Goal: Task Accomplishment & Management: Manage account settings

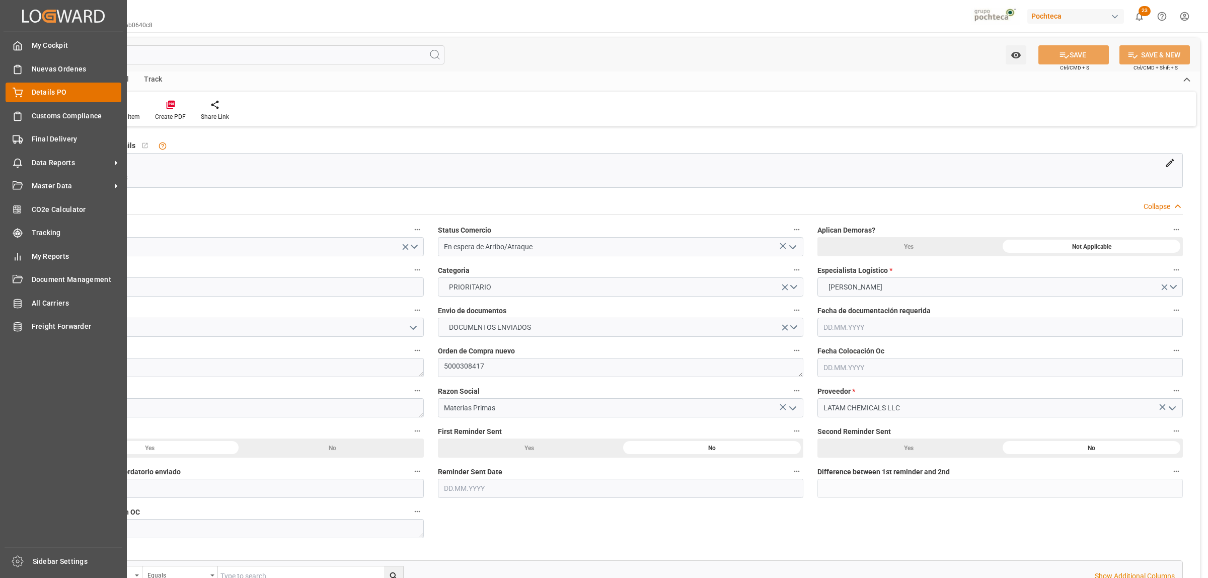
drag, startPoint x: 0, startPoint y: 0, endPoint x: 29, endPoint y: 96, distance: 100.3
click at [29, 96] on div "Details PO Details PO" at bounding box center [64, 93] width 116 height 20
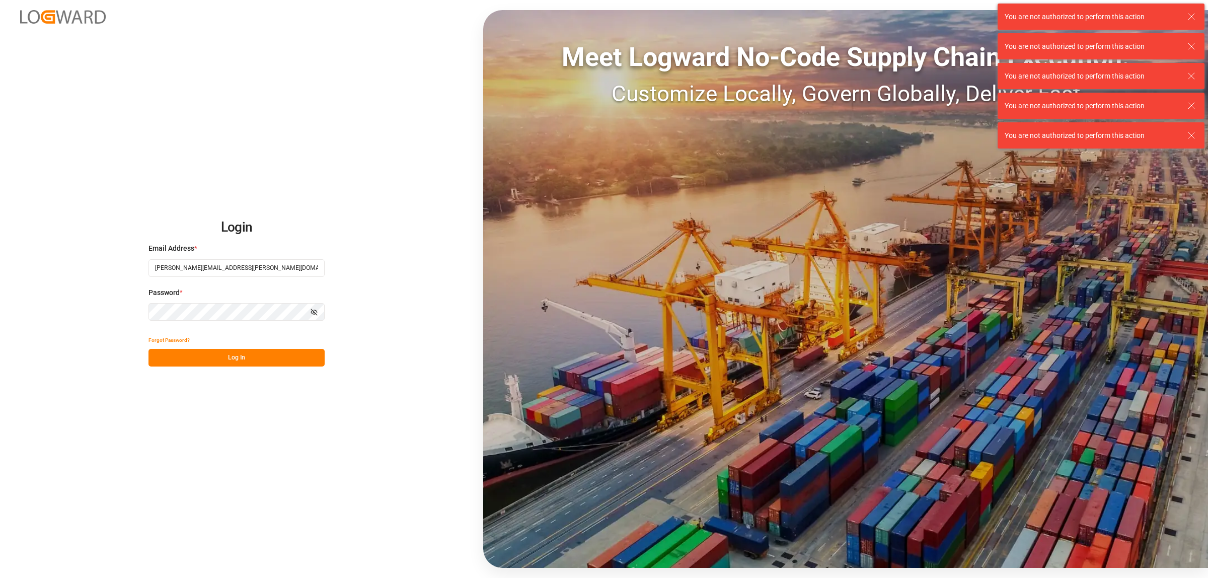
click at [300, 359] on button "Log In" at bounding box center [237, 358] width 176 height 18
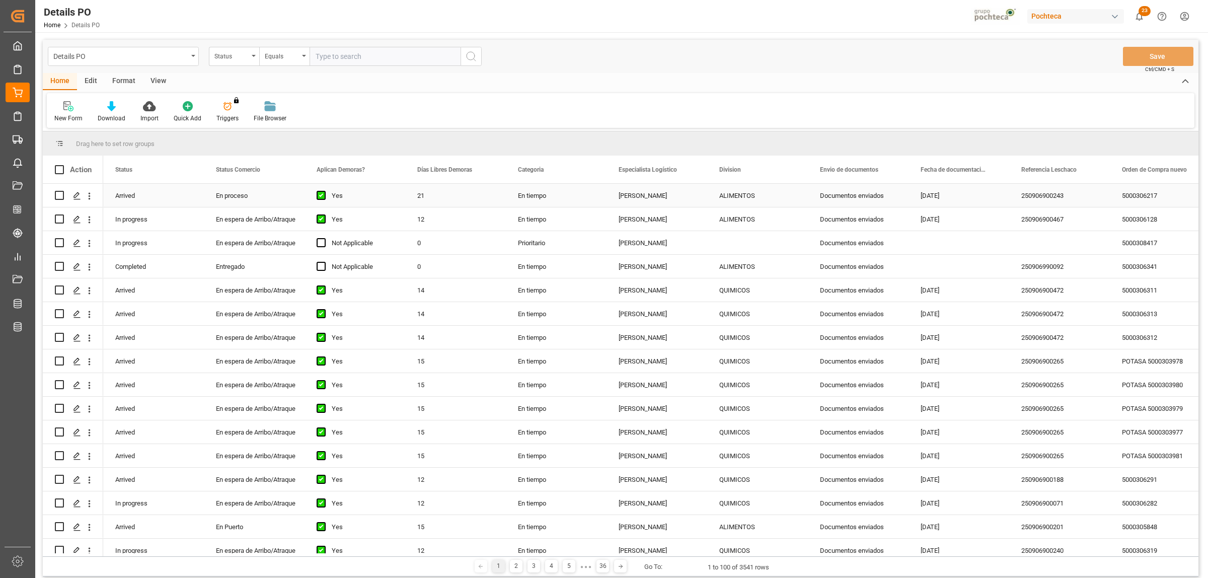
click at [1141, 196] on div "5000306217" at bounding box center [1160, 195] width 101 height 23
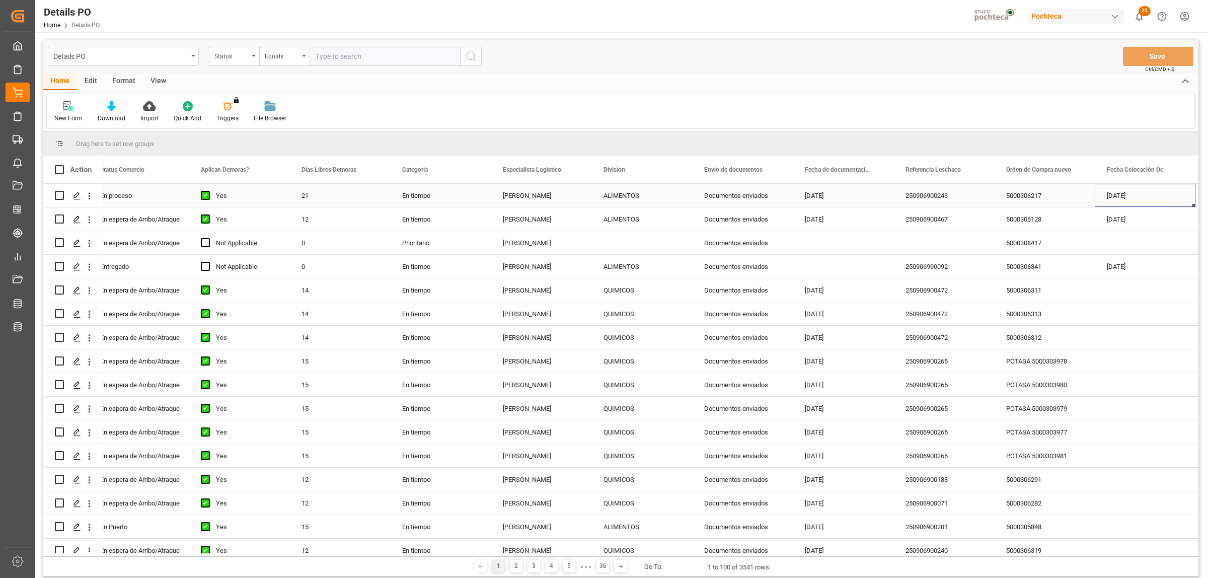
scroll to position [0, 216]
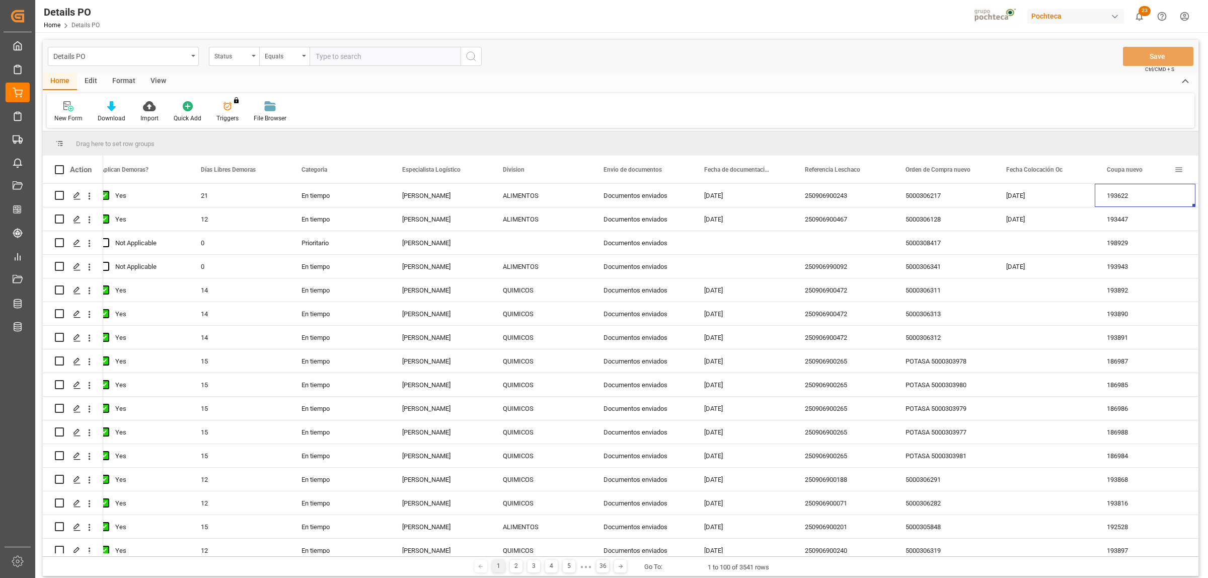
click at [1180, 168] on span at bounding box center [1179, 169] width 9 height 9
click at [1143, 175] on span "filter" at bounding box center [1144, 171] width 9 height 9
type input "195371"
click at [1156, 253] on button "Apply" at bounding box center [1156, 255] width 19 height 10
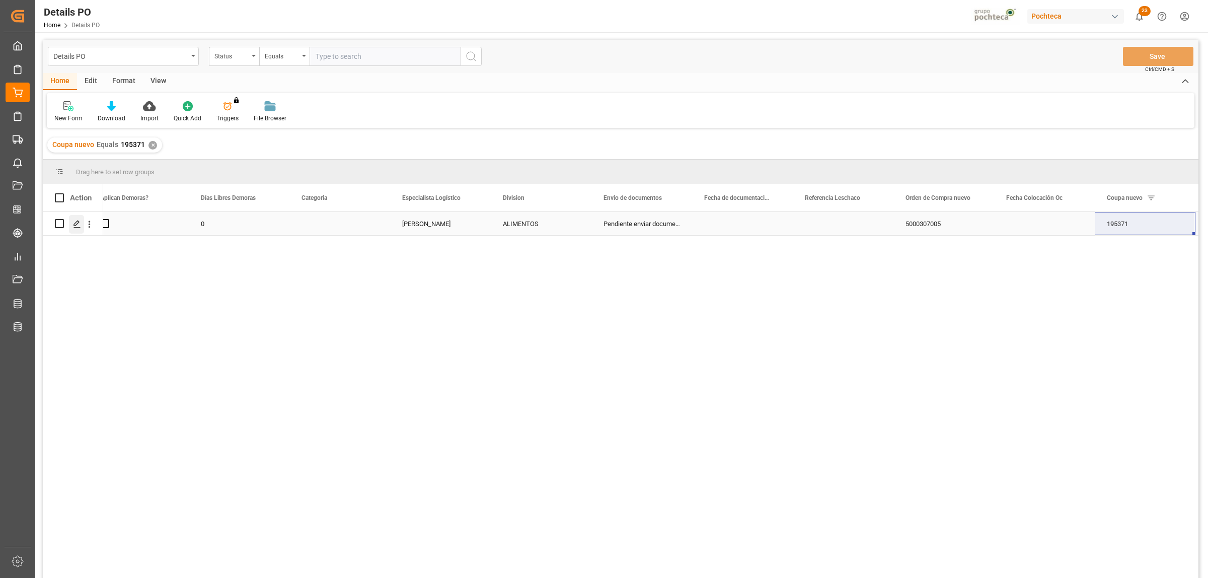
click at [75, 222] on icon "Press SPACE to select this row." at bounding box center [77, 224] width 8 height 8
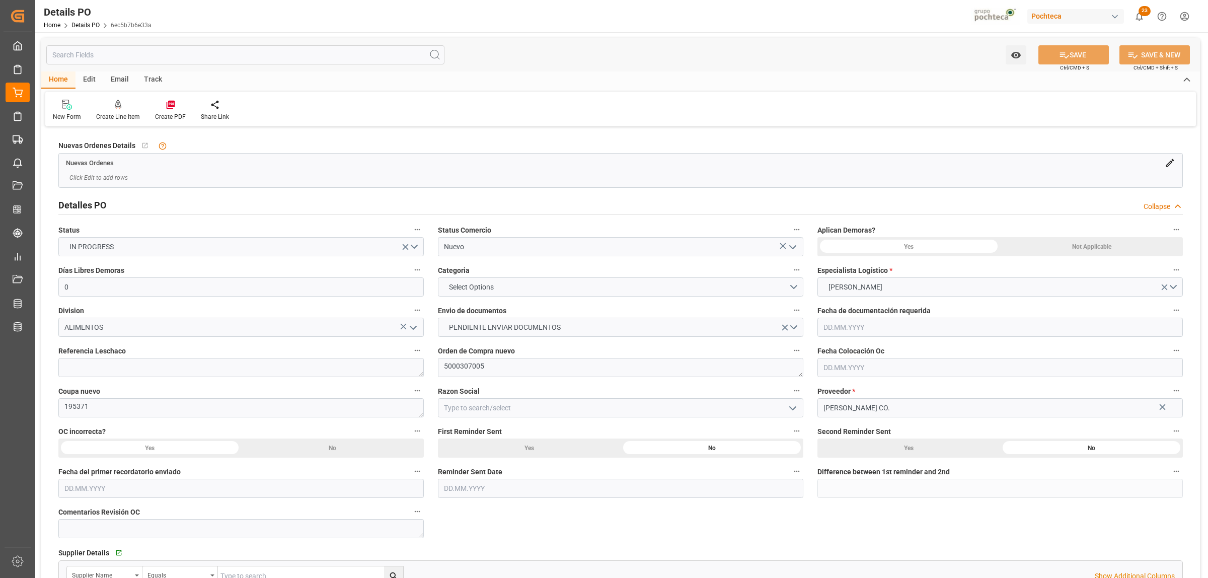
type input "0"
click at [796, 245] on icon "open menu" at bounding box center [793, 247] width 12 height 12
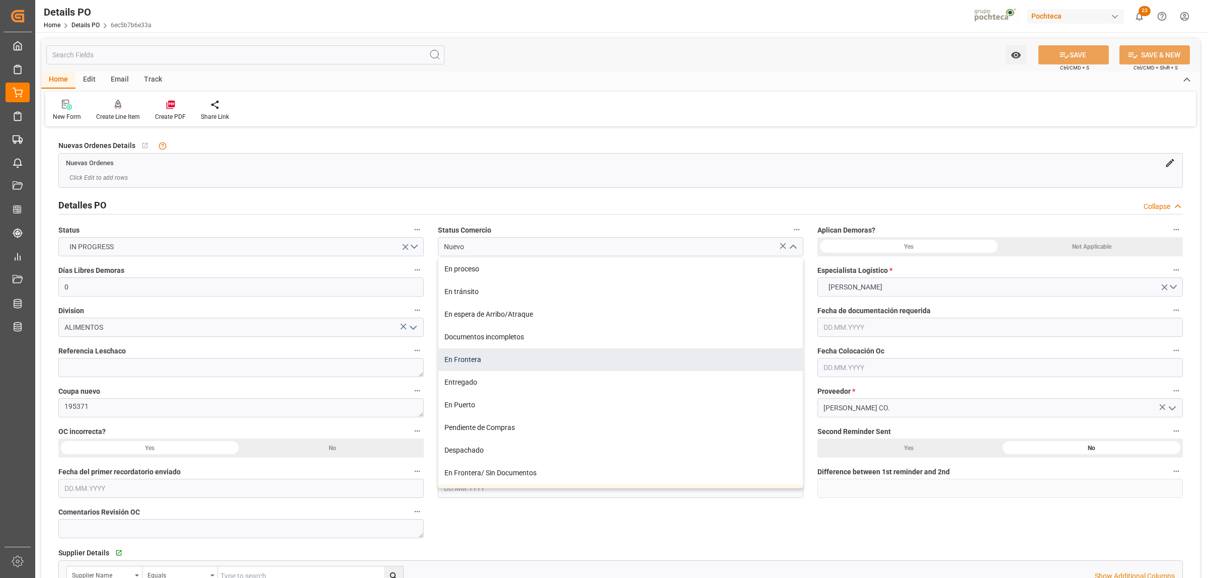
click at [485, 363] on div "En Frontera" at bounding box center [621, 359] width 364 height 23
type input "En Frontera"
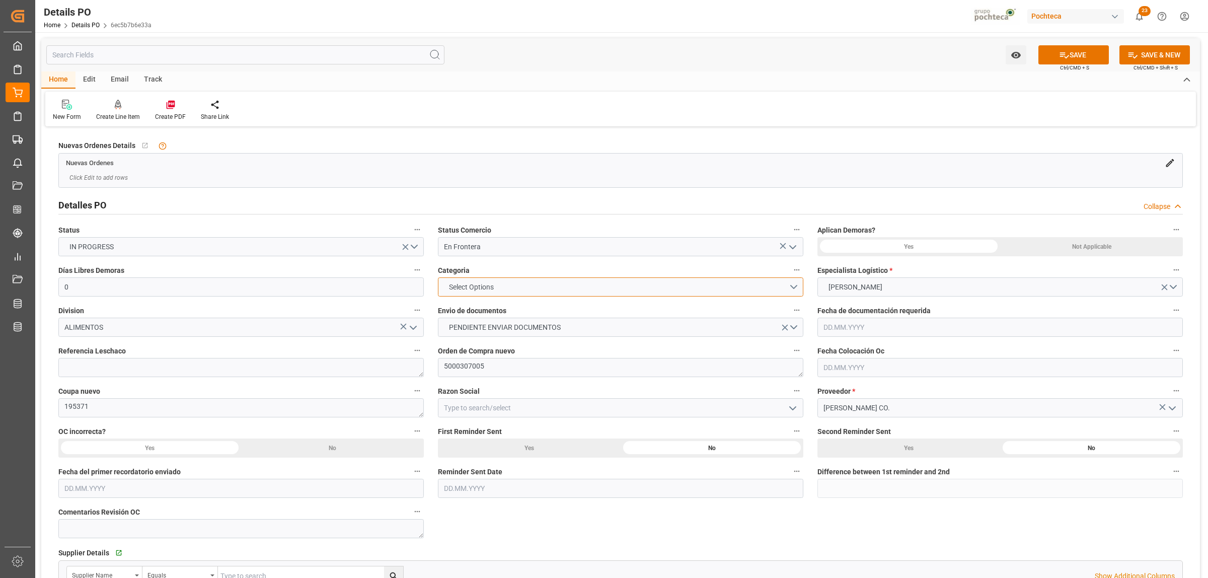
click at [794, 288] on button "Select Options" at bounding box center [621, 286] width 366 height 19
click at [458, 317] on div "EN TIEMPO" at bounding box center [621, 310] width 364 height 21
click at [792, 331] on button "PENDIENTE ENVIAR DOCUMENTOS" at bounding box center [621, 327] width 366 height 19
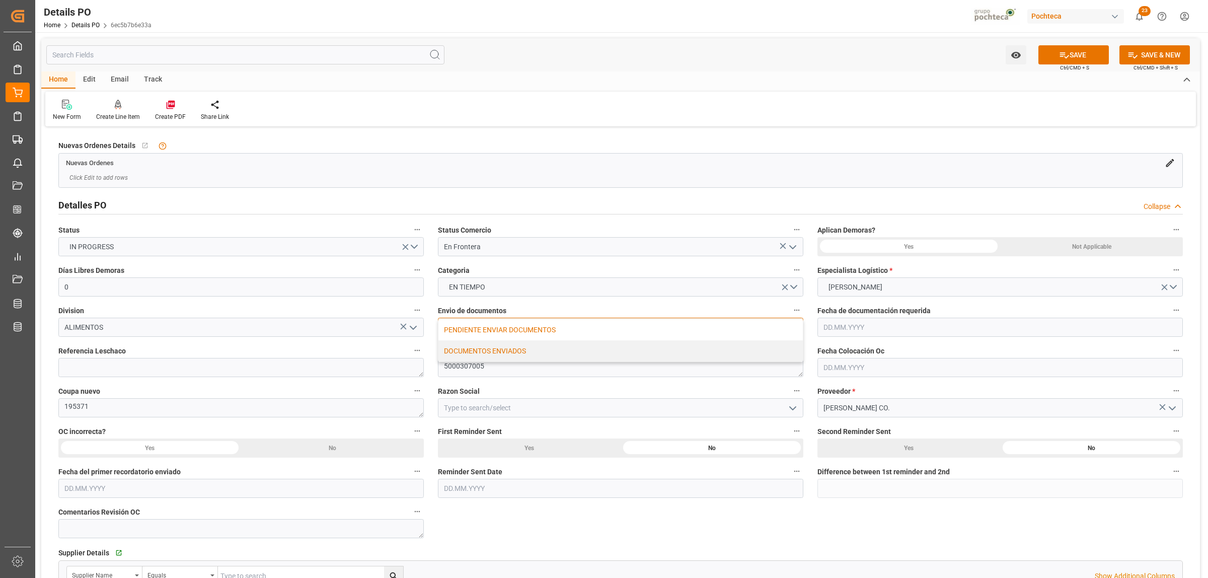
click at [526, 352] on div "DOCUMENTOS ENVIADOS" at bounding box center [621, 350] width 364 height 21
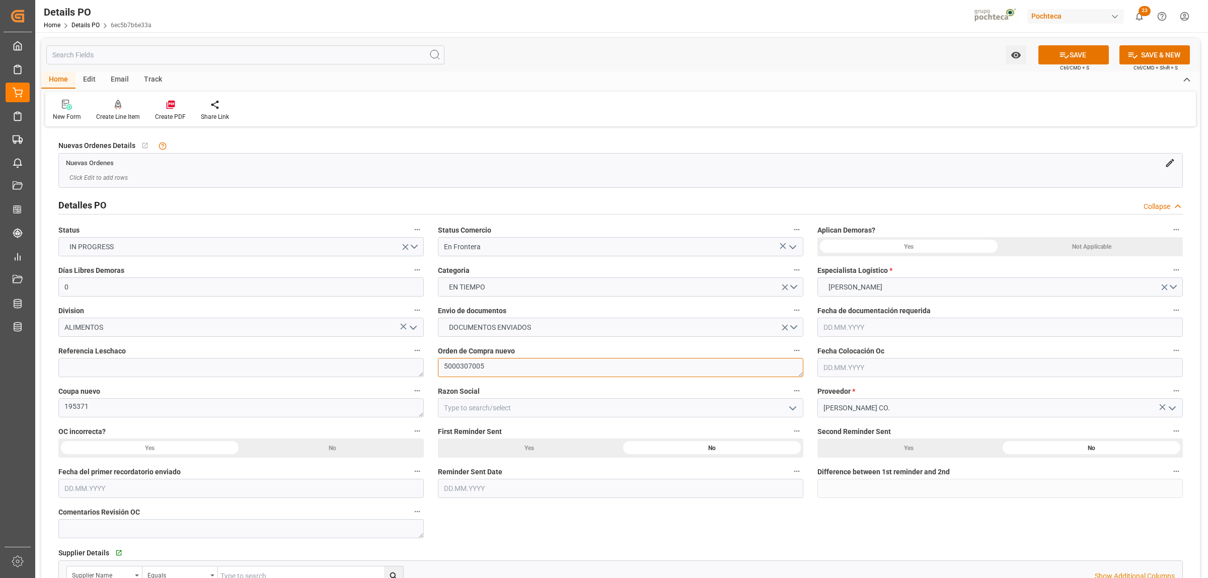
drag, startPoint x: 495, startPoint y: 368, endPoint x: 424, endPoint y: 367, distance: 71.0
click at [791, 403] on icon "open menu" at bounding box center [793, 408] width 12 height 12
click at [461, 437] on div "Materias Primas" at bounding box center [621, 430] width 364 height 23
type input "Materias Primas"
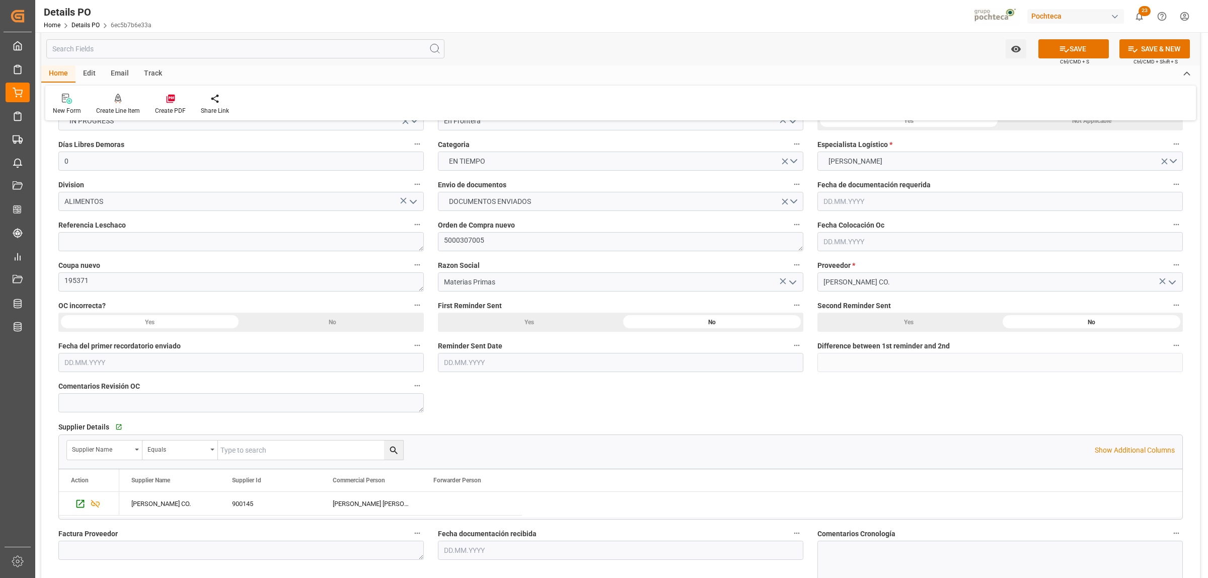
scroll to position [189, 0]
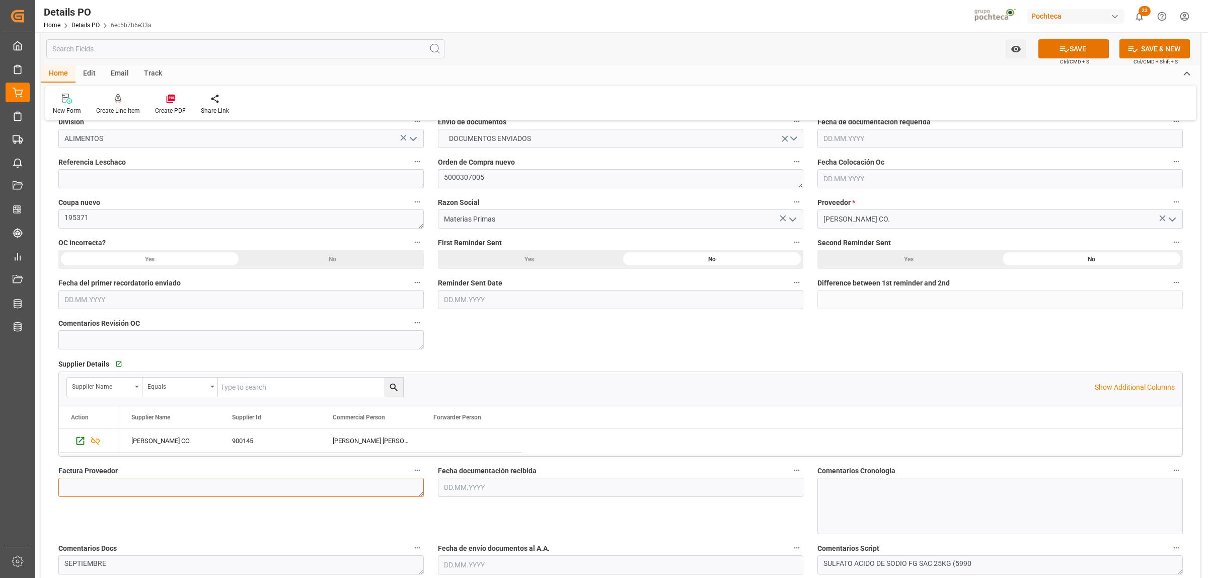
drag, startPoint x: 150, startPoint y: 484, endPoint x: 40, endPoint y: 496, distance: 109.9
click at [150, 484] on textarea at bounding box center [241, 487] width 366 height 19
click at [215, 487] on textarea at bounding box center [241, 487] width 366 height 19
paste textarea "477582"
type textarea "477582"
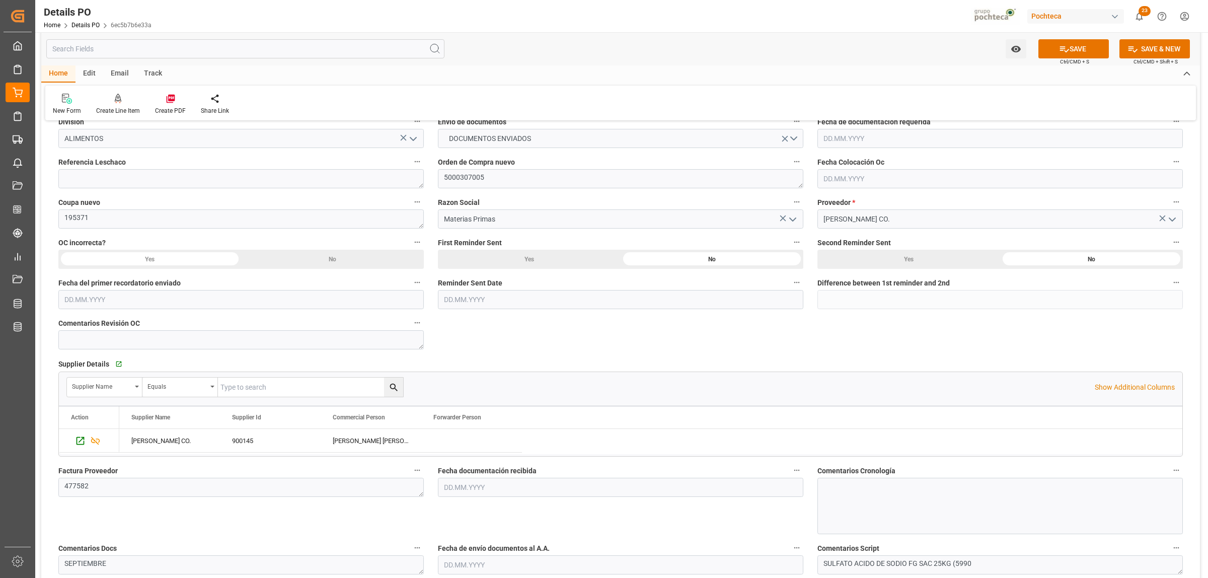
click at [478, 481] on input "text" at bounding box center [621, 487] width 366 height 19
click at [472, 337] on div "[DATE]" at bounding box center [510, 341] width 143 height 10
click at [452, 396] on span "8" at bounding box center [452, 397] width 4 height 7
type input "[DATE]"
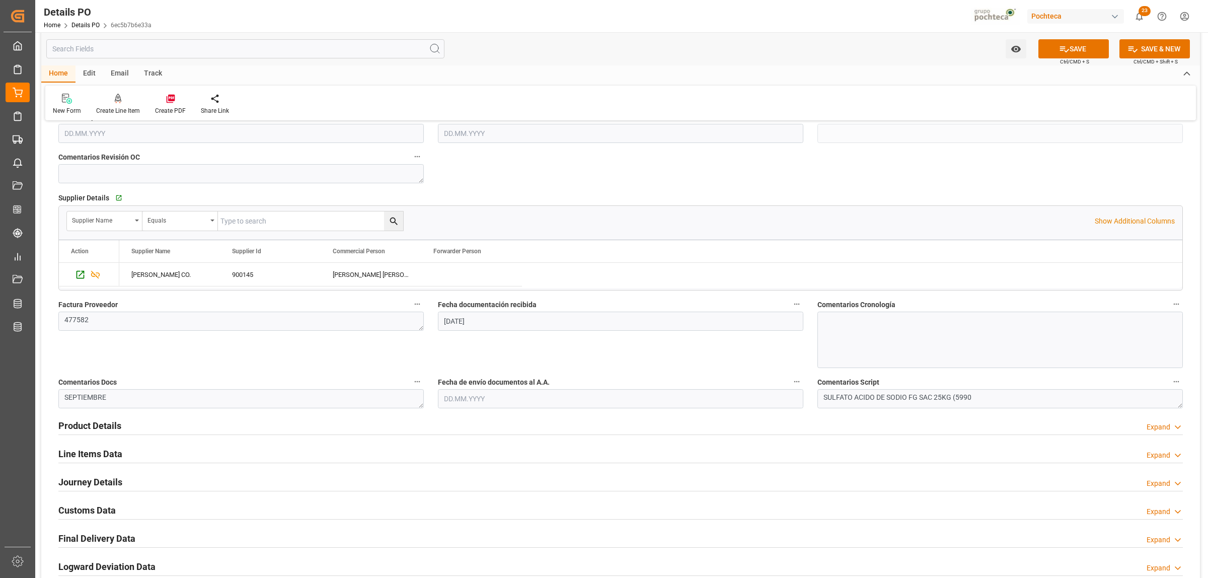
scroll to position [378, 0]
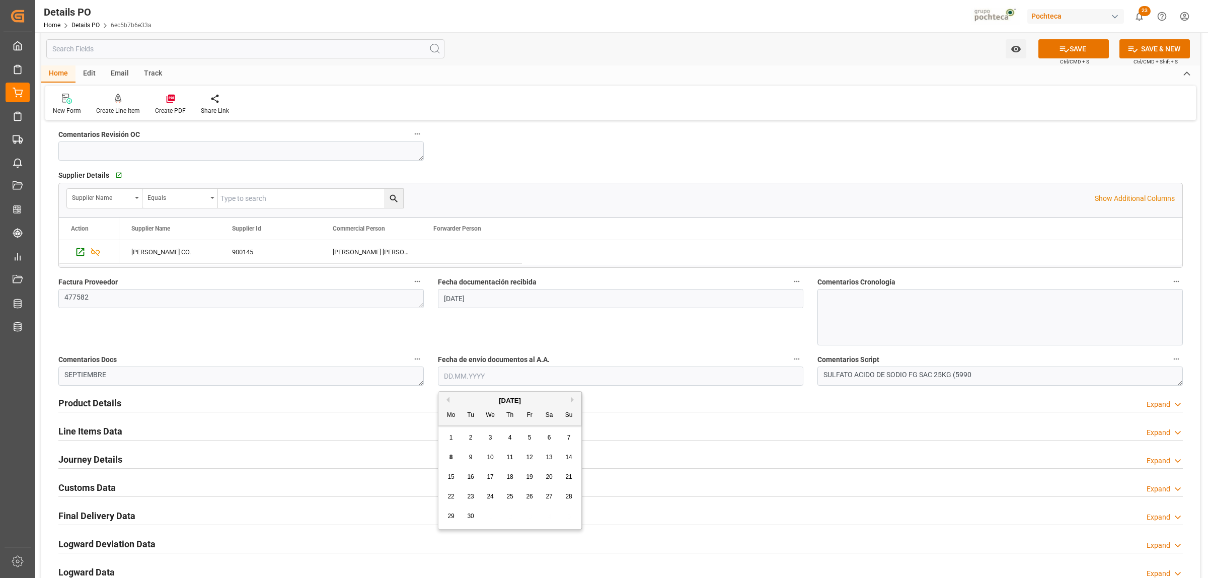
click at [462, 376] on input "text" at bounding box center [621, 376] width 366 height 19
click at [449, 457] on div "8" at bounding box center [451, 458] width 13 height 12
type input "[DATE]"
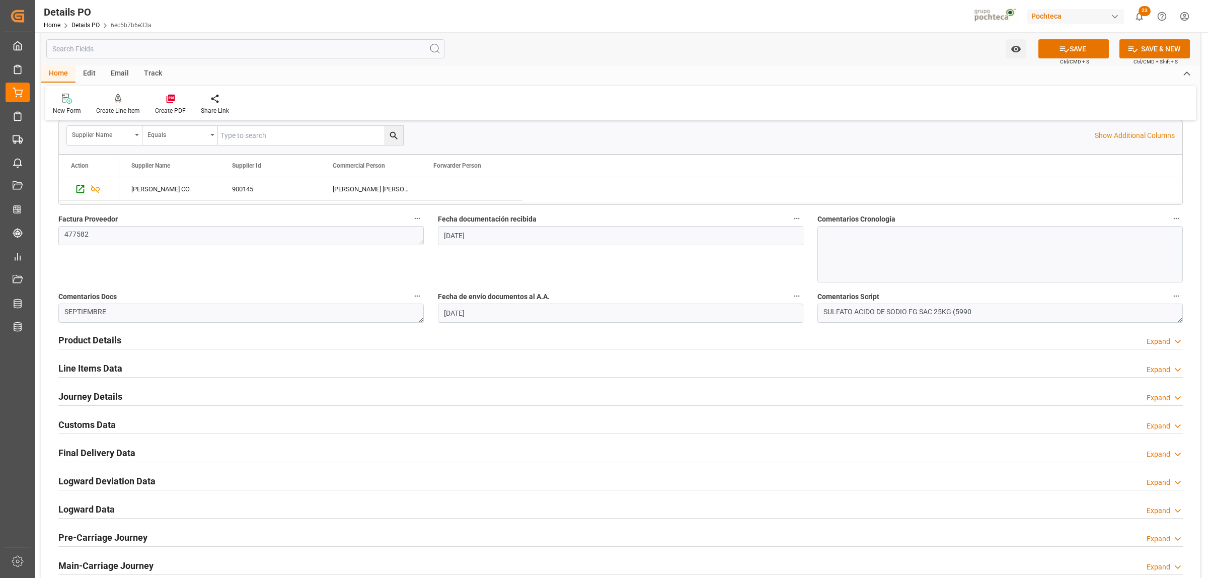
click at [84, 338] on h2 "Product Details" at bounding box center [89, 340] width 63 height 14
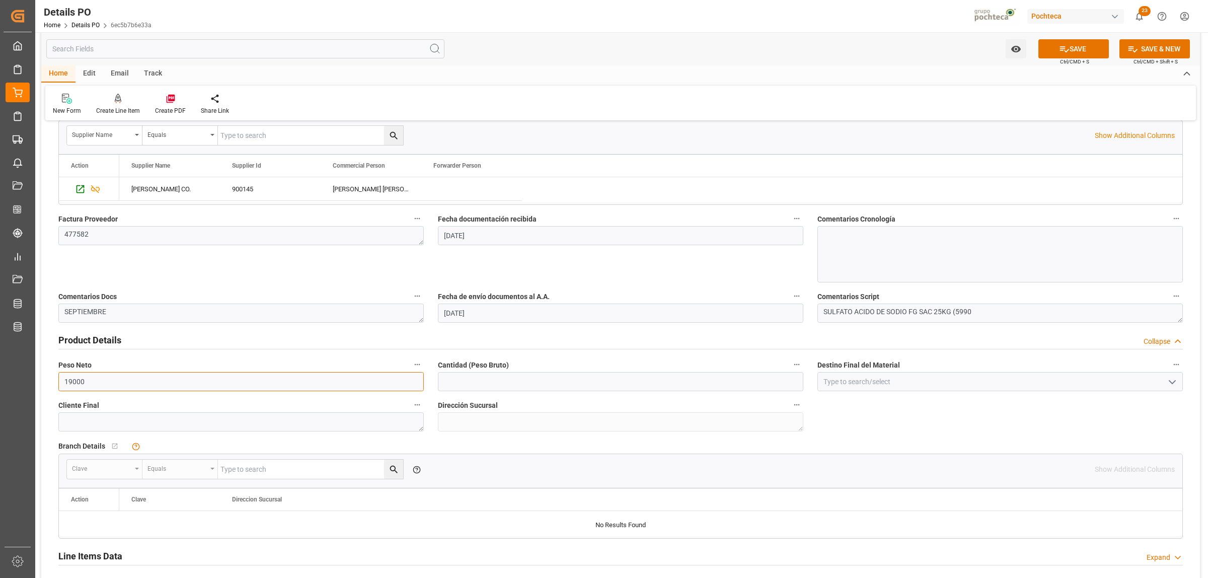
drag, startPoint x: 64, startPoint y: 384, endPoint x: 46, endPoint y: 384, distance: 18.6
click at [46, 384] on div "Nuevas Ordenes Details   No child Object linked Nuevas Ordenes Click Edit to ad…" at bounding box center [620, 247] width 1159 height 1117
click at [509, 386] on input "text" at bounding box center [621, 381] width 366 height 19
paste input "19000"
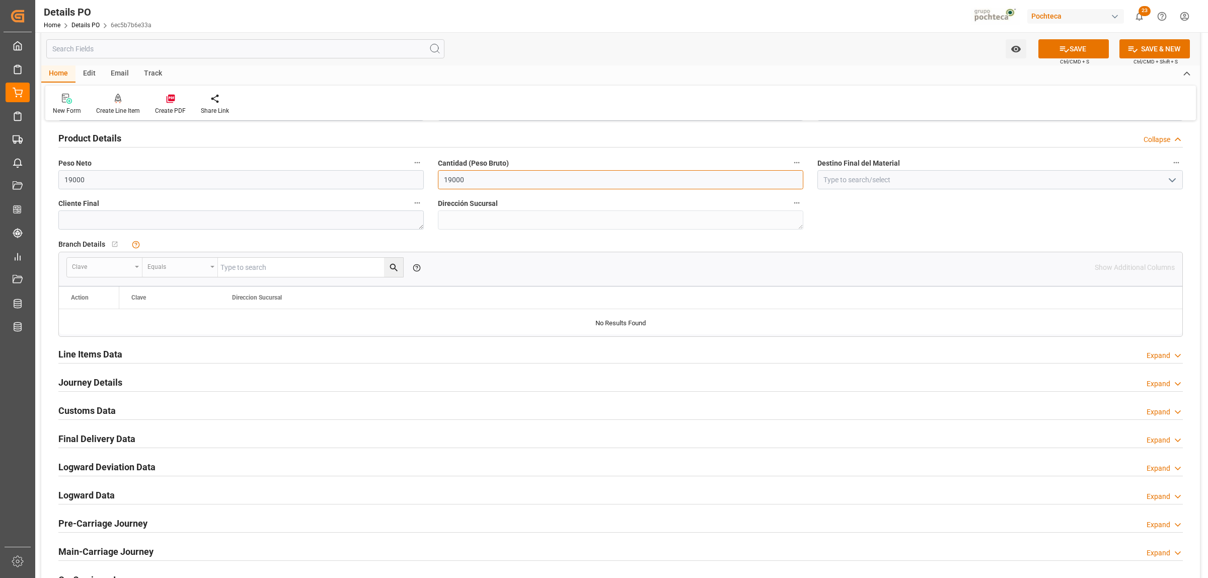
scroll to position [692, 0]
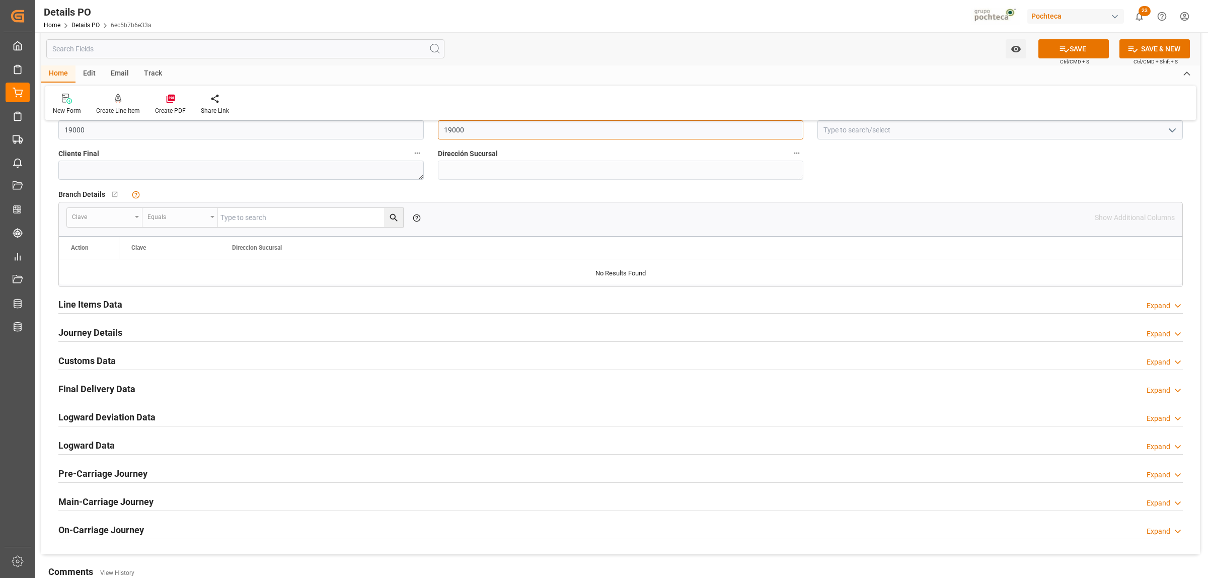
type input "19000"
click at [107, 311] on h2 "Line Items Data" at bounding box center [90, 305] width 64 height 14
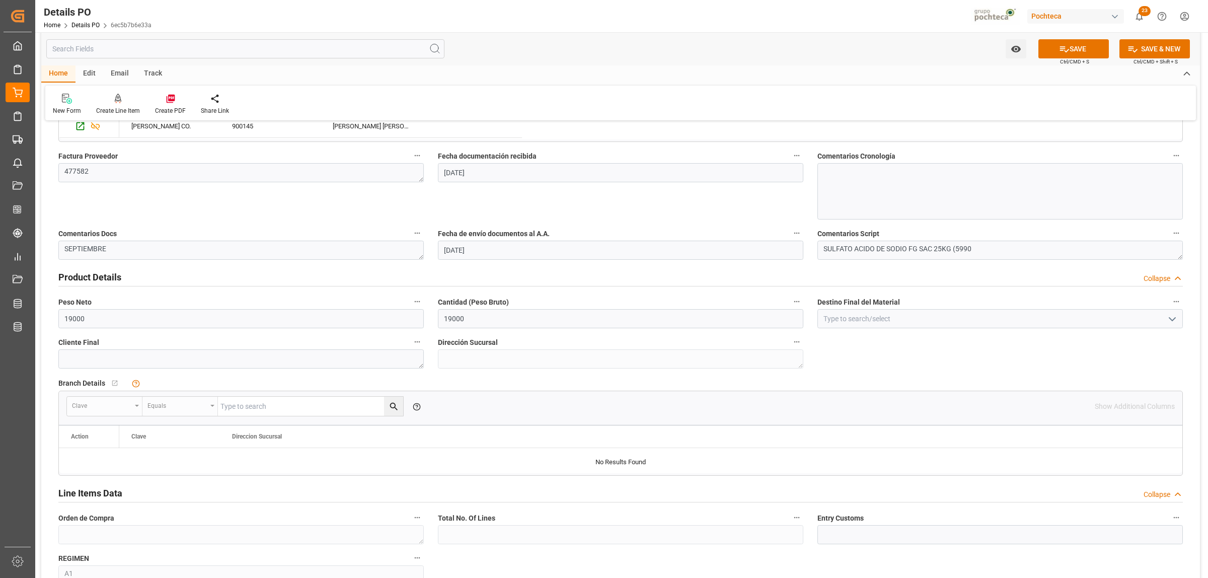
scroll to position [0, 0]
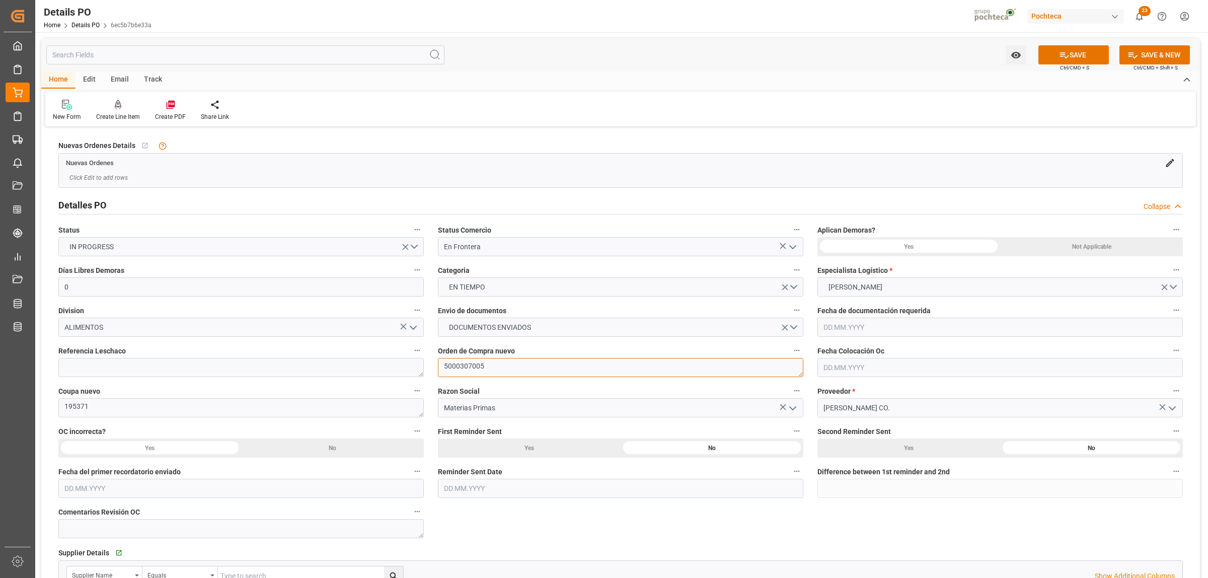
drag, startPoint x: 482, startPoint y: 369, endPoint x: 444, endPoint y: 365, distance: 38.0
click at [444, 365] on textarea "5000307005" at bounding box center [621, 367] width 366 height 19
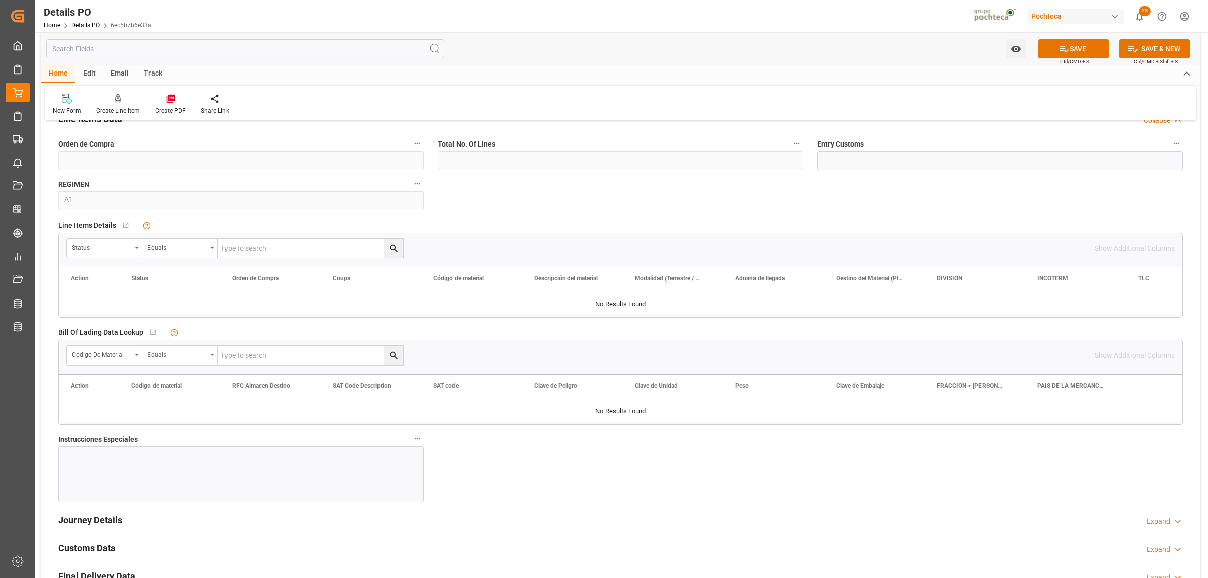
scroll to position [881, 0]
click at [137, 249] on div "Status" at bounding box center [105, 244] width 76 height 19
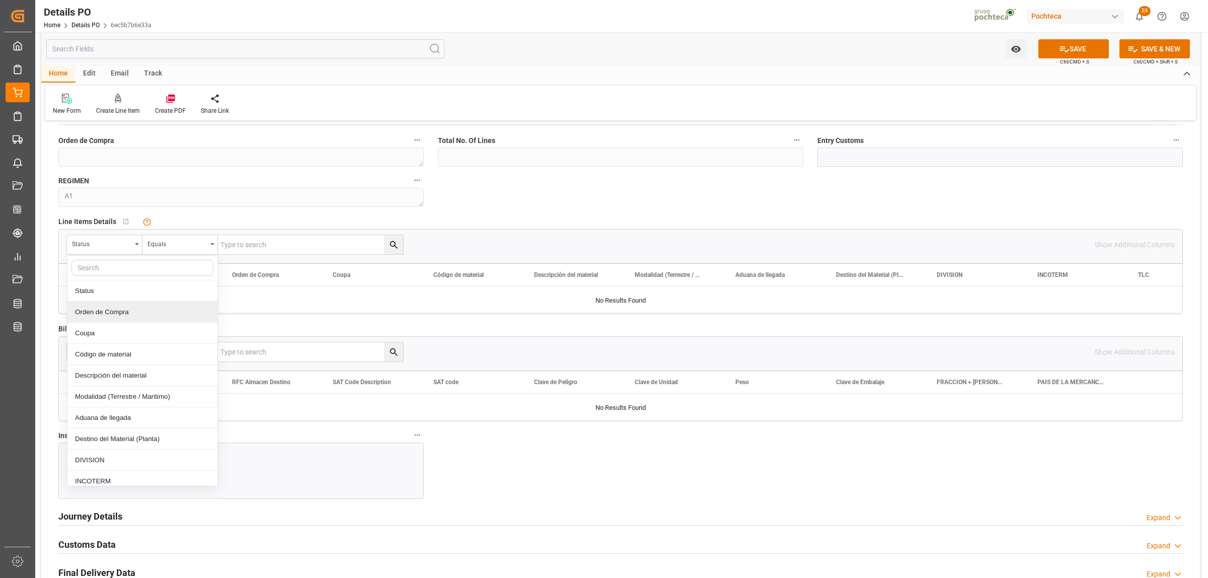
click at [119, 314] on div "Orden de Compra" at bounding box center [142, 312] width 150 height 21
click at [209, 248] on div "Equals" at bounding box center [180, 244] width 76 height 19
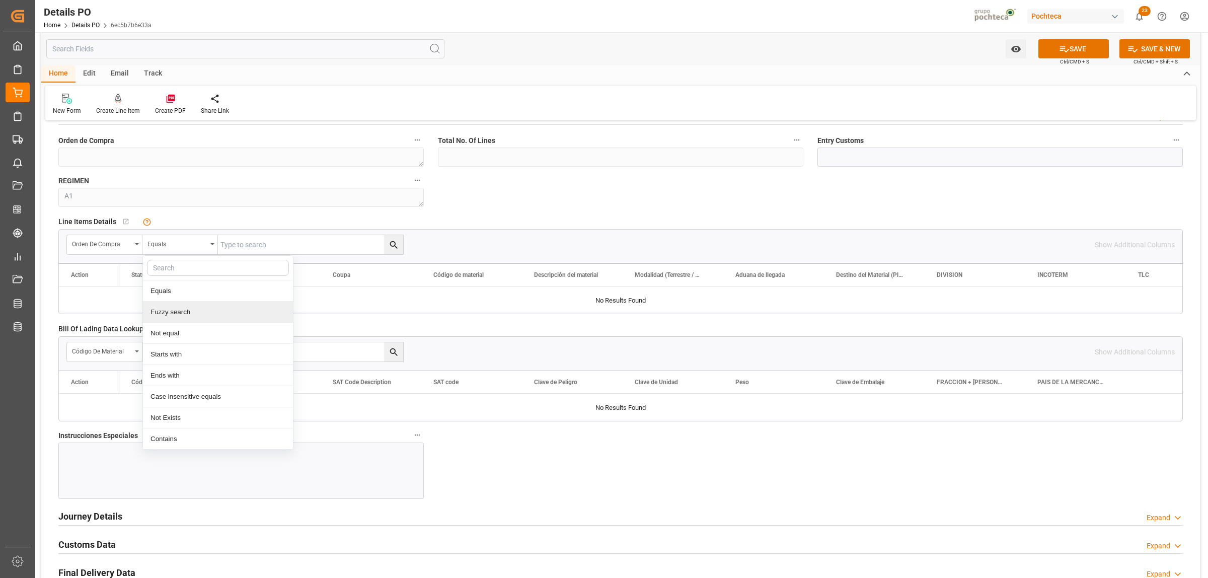
drag, startPoint x: 181, startPoint y: 311, endPoint x: 187, endPoint y: 307, distance: 7.3
click at [181, 312] on div "Fuzzy search" at bounding box center [218, 312] width 150 height 21
click at [230, 247] on input "text" at bounding box center [310, 244] width 185 height 19
paste input "5000307005"
type input "5000307005"
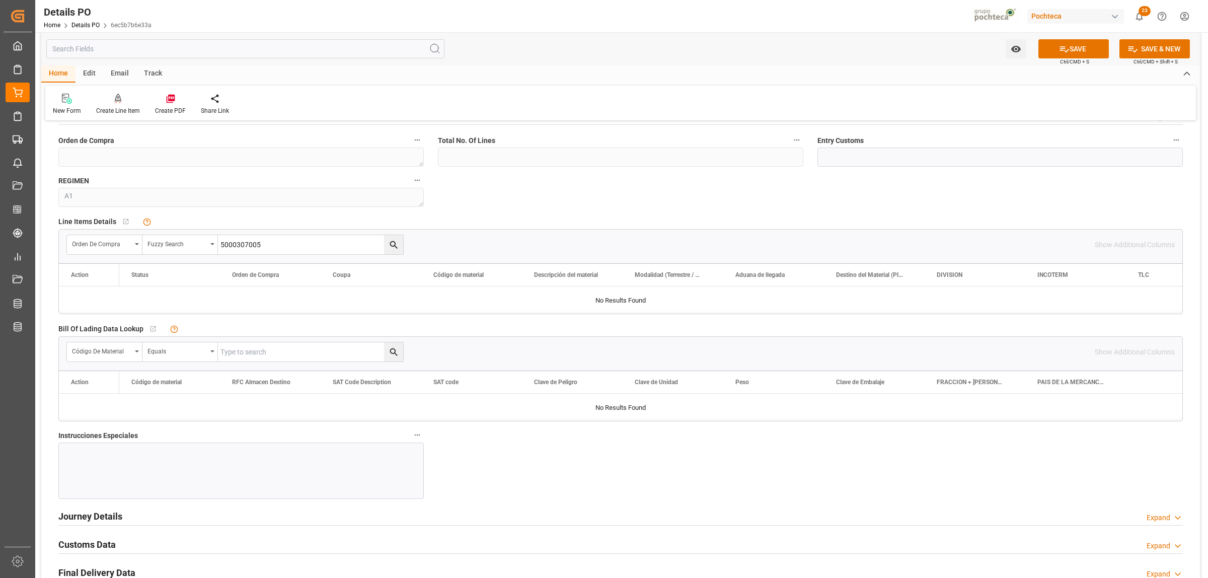
click at [390, 248] on icon "search button" at bounding box center [394, 245] width 11 height 11
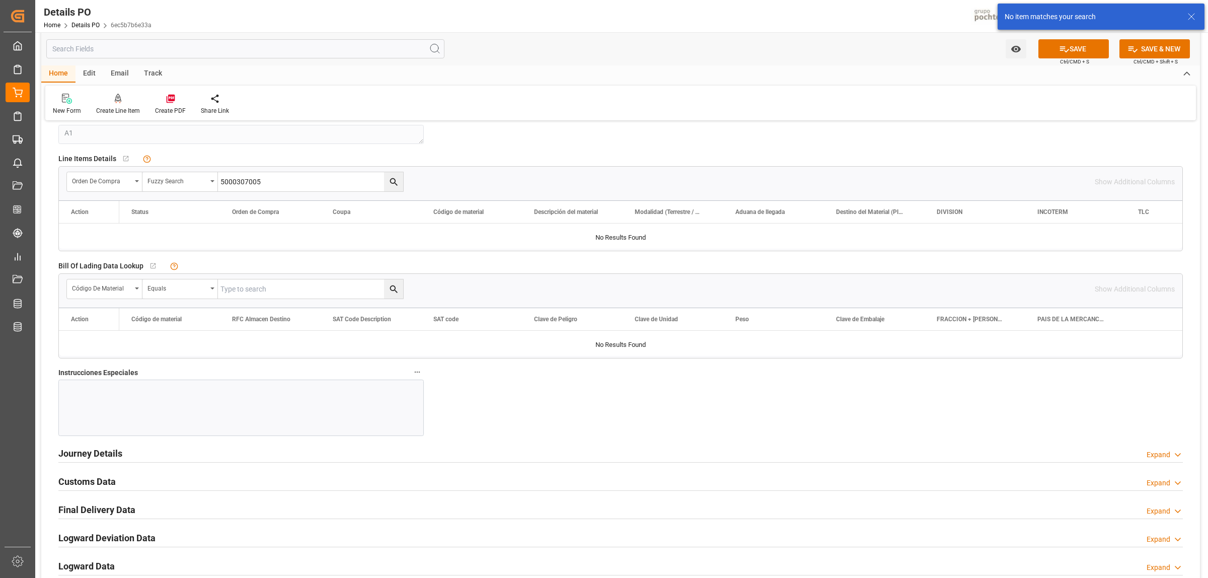
scroll to position [1007, 0]
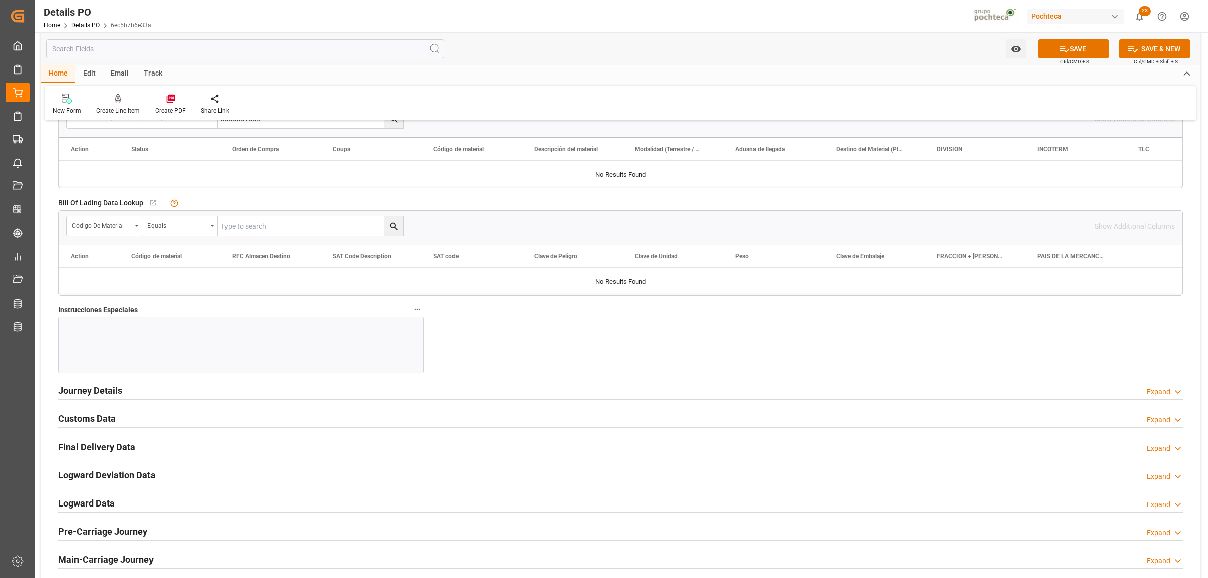
click at [86, 396] on h2 "Journey Details" at bounding box center [90, 391] width 64 height 14
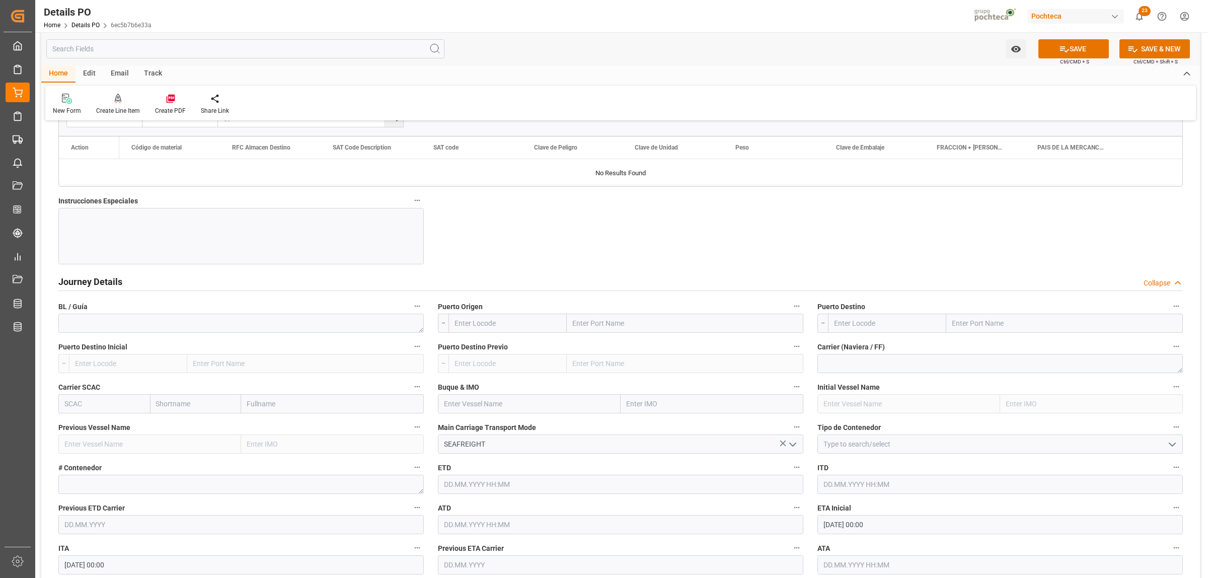
scroll to position [1133, 0]
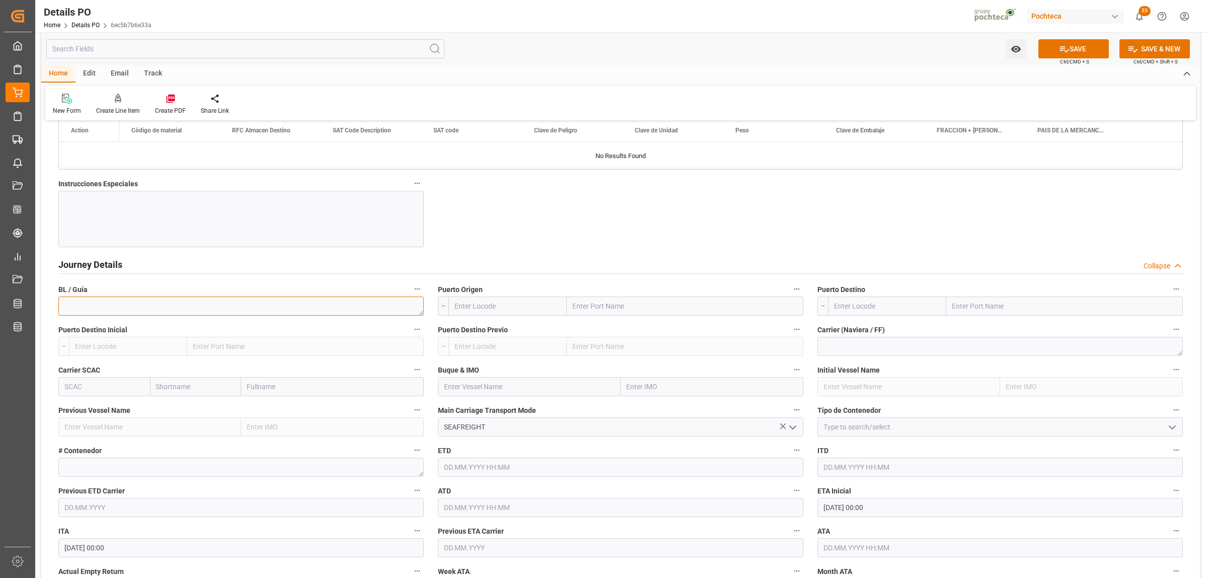
click at [119, 304] on textarea at bounding box center [241, 306] width 366 height 19
click at [66, 310] on textarea "477582" at bounding box center [241, 306] width 366 height 19
type textarea "O477582"
click at [643, 313] on input "text" at bounding box center [685, 306] width 237 height 19
type input "LARED"
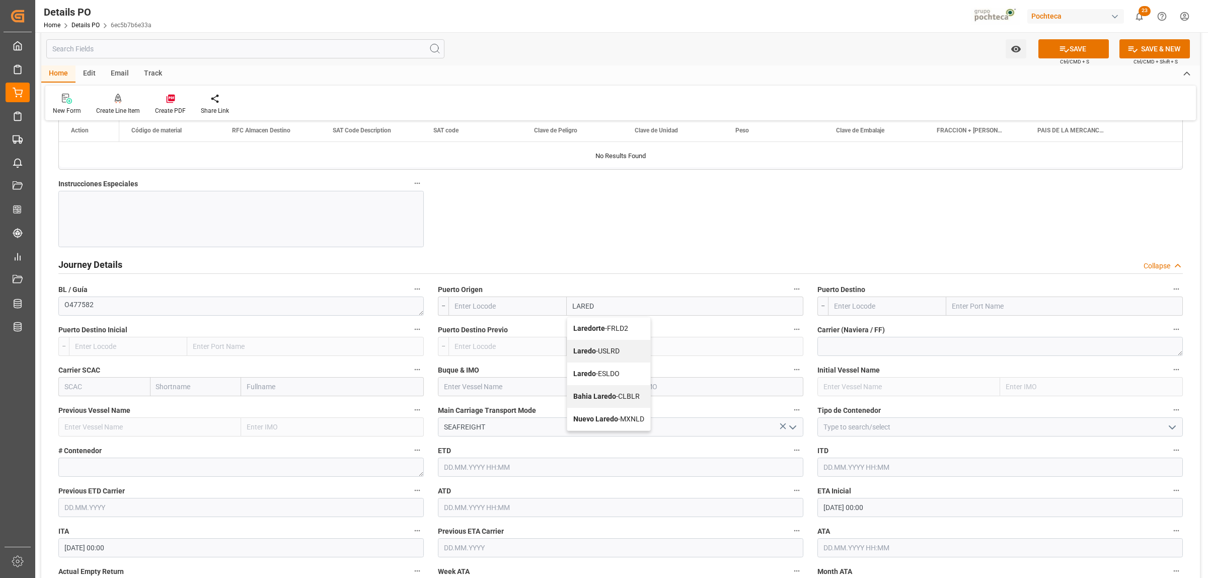
drag, startPoint x: 582, startPoint y: 350, endPoint x: 635, endPoint y: 333, distance: 55.6
click at [583, 350] on b "Laredo" at bounding box center [584, 351] width 23 height 8
type input "USLRD"
type input "Laredo"
click at [987, 301] on input "text" at bounding box center [1064, 306] width 237 height 19
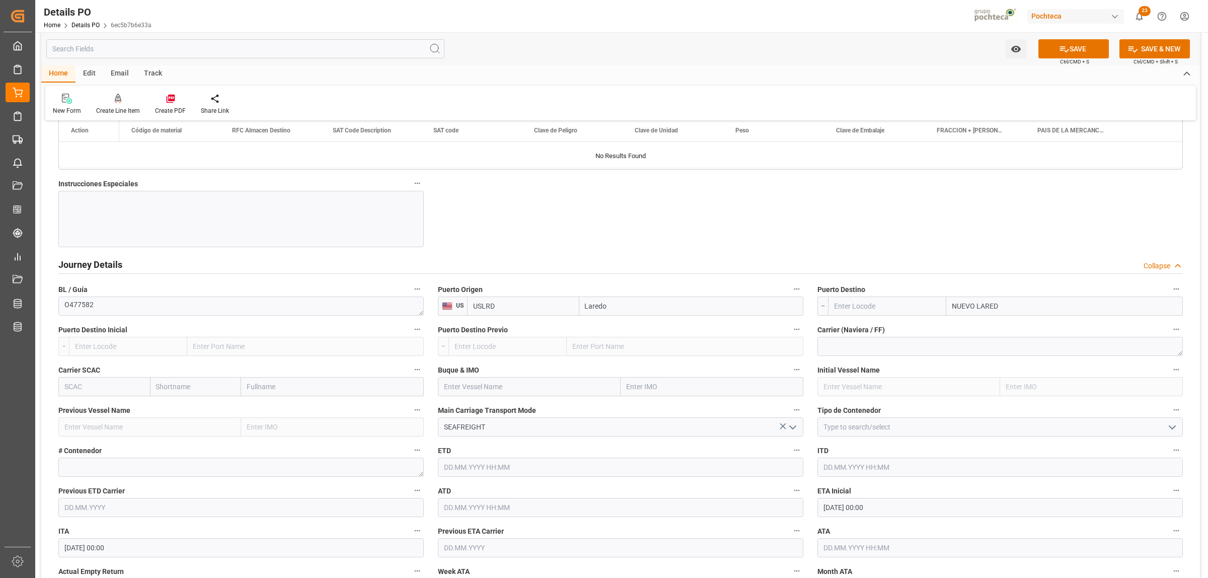
type input "NUEVO LAREDO"
click at [992, 330] on b "Nuevo Laredo" at bounding box center [975, 328] width 45 height 8
type input "MXNLD"
type input "Nuevo Laredo"
click at [1171, 435] on button "open menu" at bounding box center [1171, 427] width 15 height 16
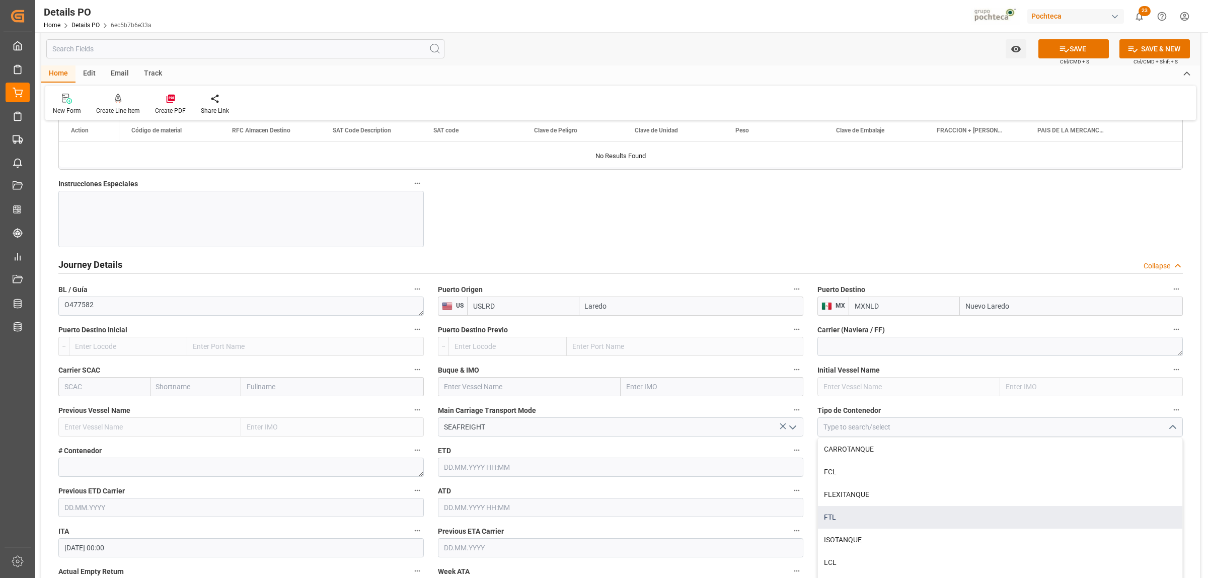
click at [852, 520] on div "FTL" at bounding box center [1000, 517] width 364 height 23
type input "FTL"
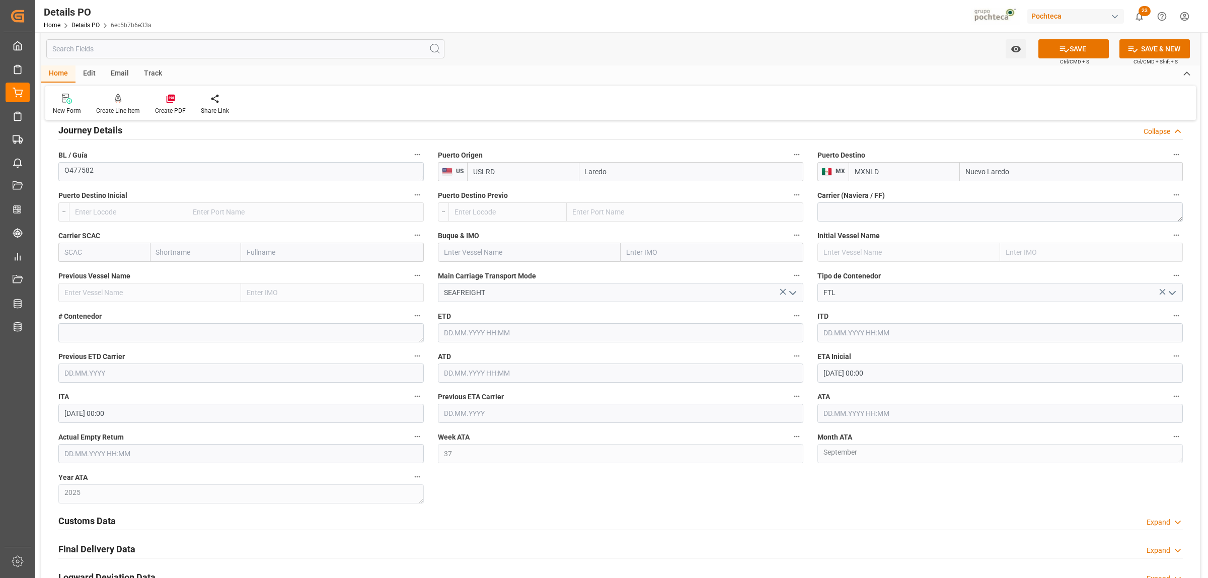
scroll to position [1322, 0]
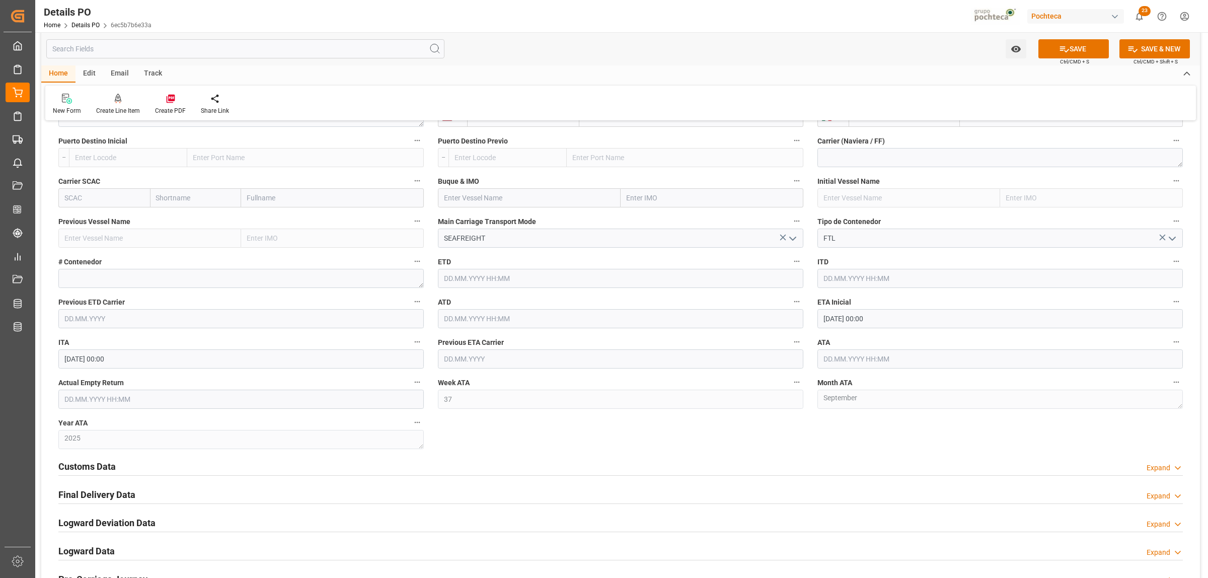
click at [100, 473] on h2 "Customs Data" at bounding box center [86, 467] width 57 height 14
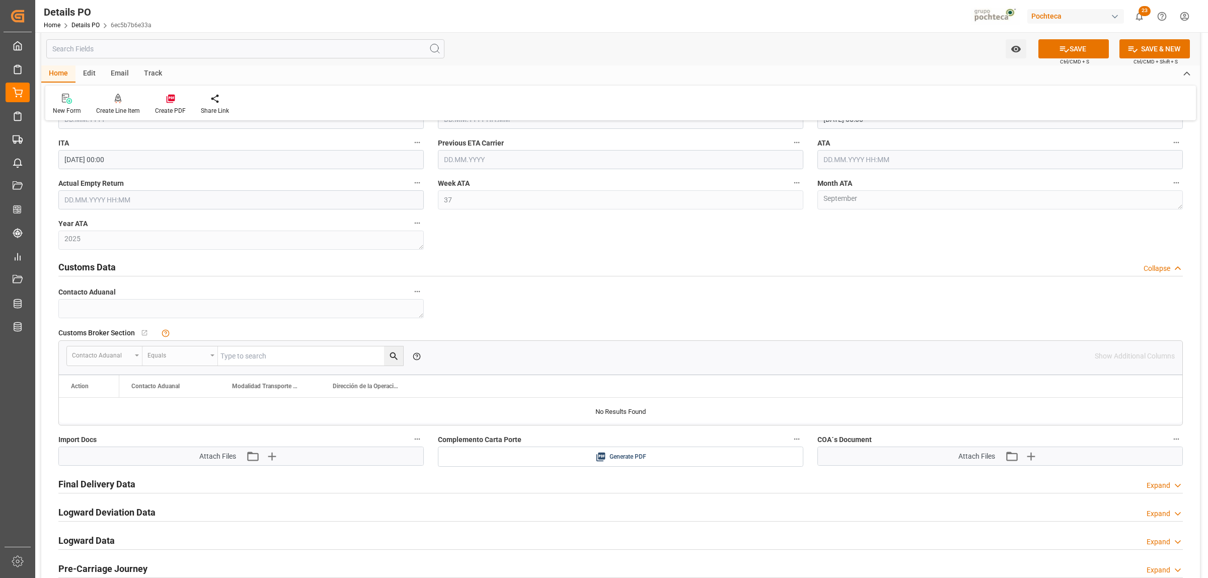
scroll to position [1573, 0]
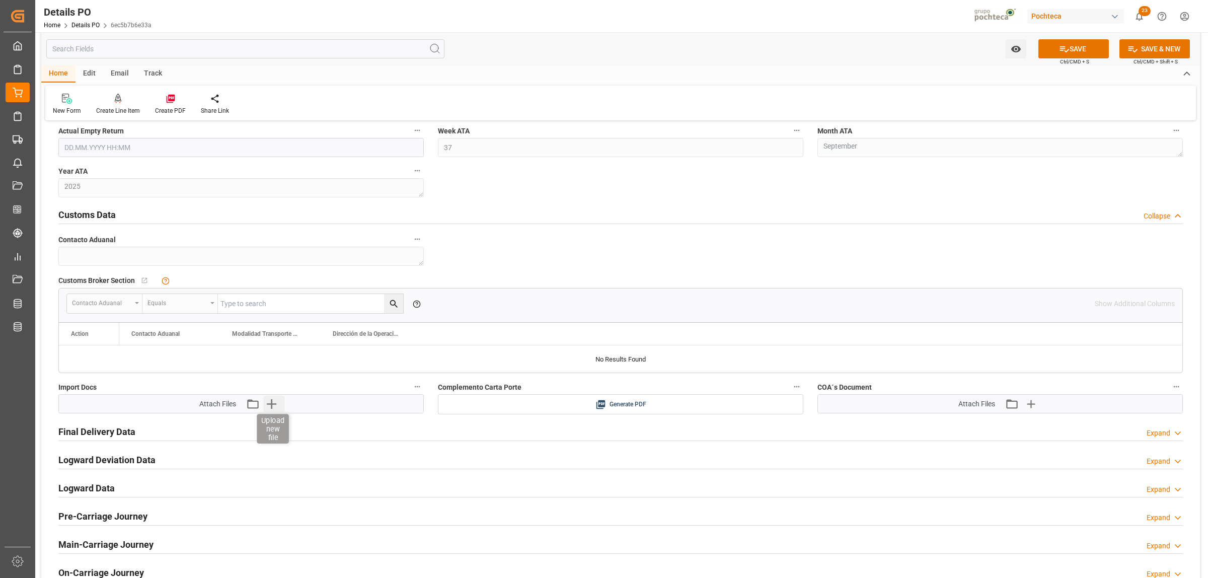
click at [264, 403] on icon "button" at bounding box center [272, 404] width 16 height 16
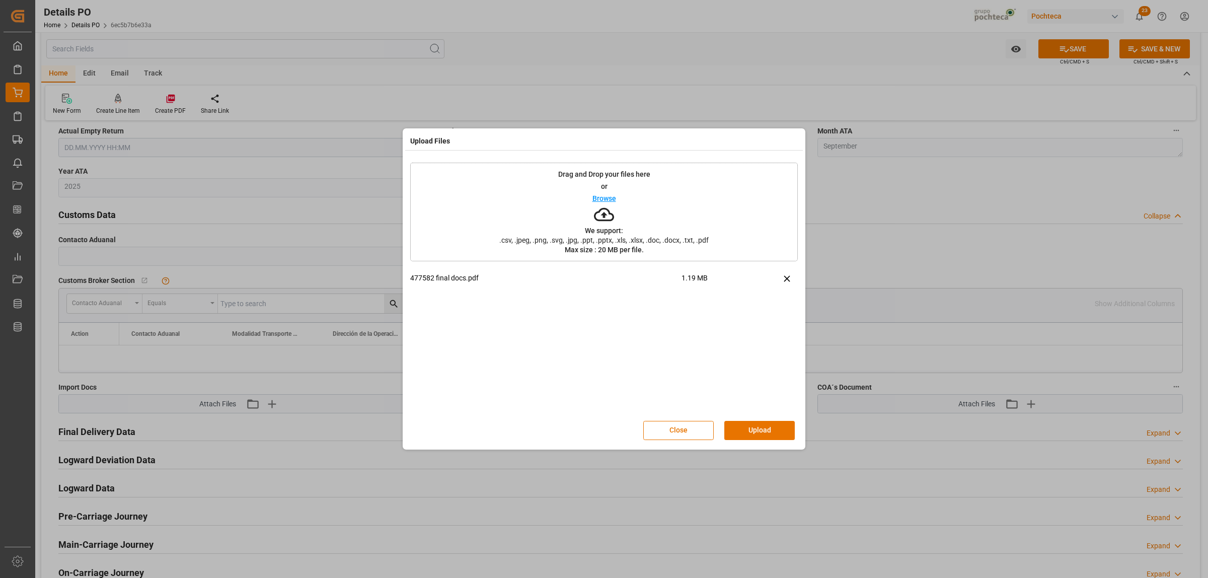
click at [769, 421] on button "Upload" at bounding box center [759, 430] width 70 height 19
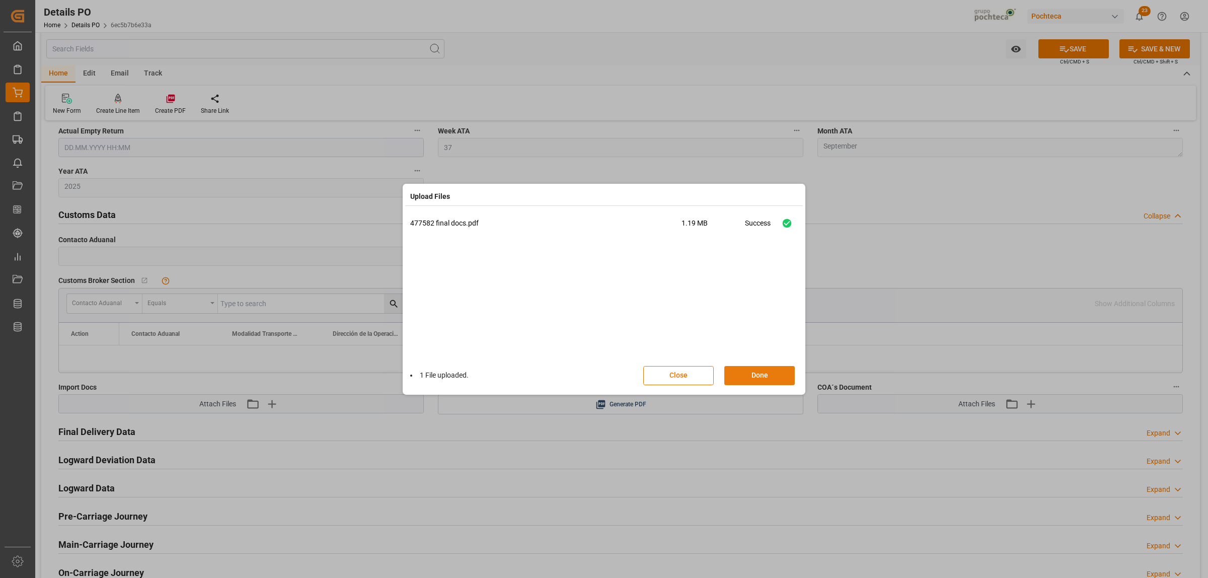
click at [771, 371] on button "Done" at bounding box center [759, 375] width 70 height 19
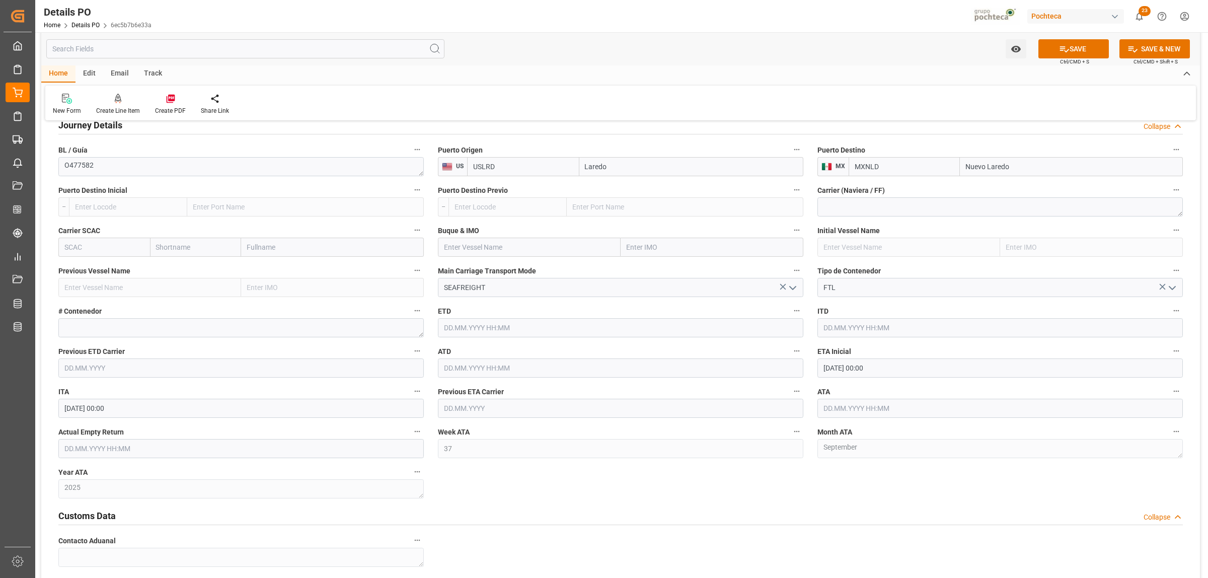
scroll to position [1259, 0]
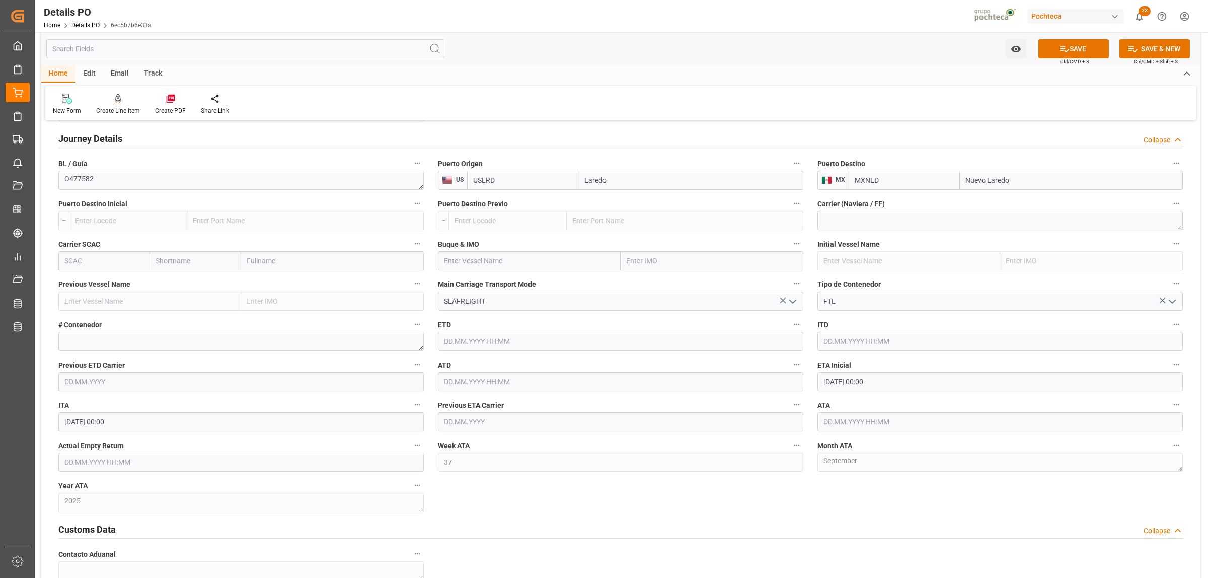
click at [795, 304] on icon "open menu" at bounding box center [793, 302] width 12 height 12
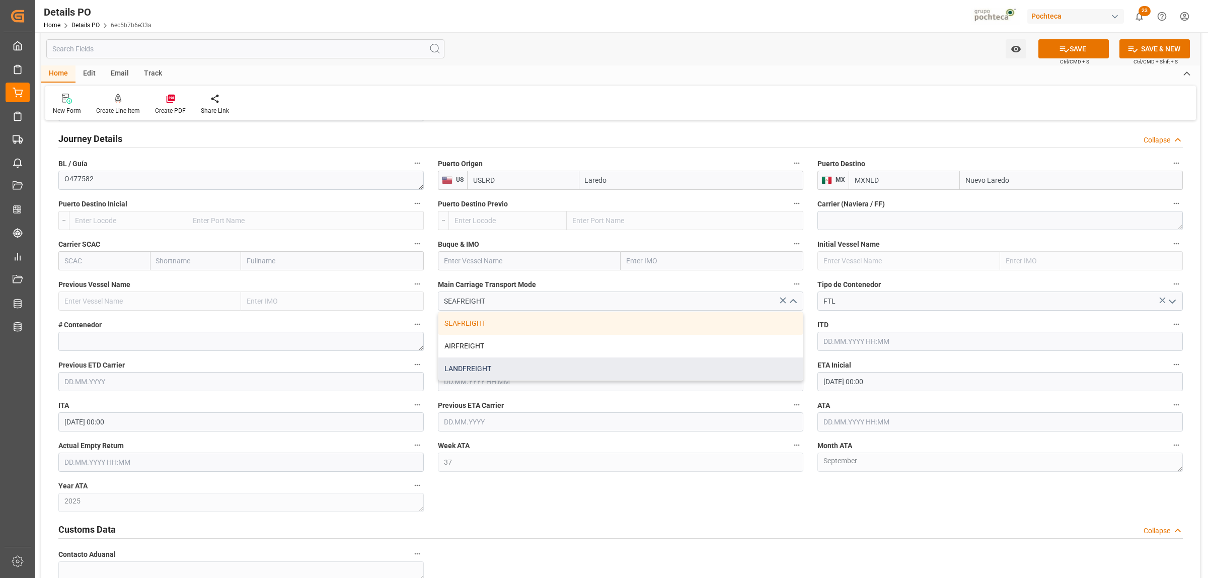
click at [497, 372] on div "LANDFREIGHT" at bounding box center [621, 368] width 364 height 23
type input "LANDFREIGHT"
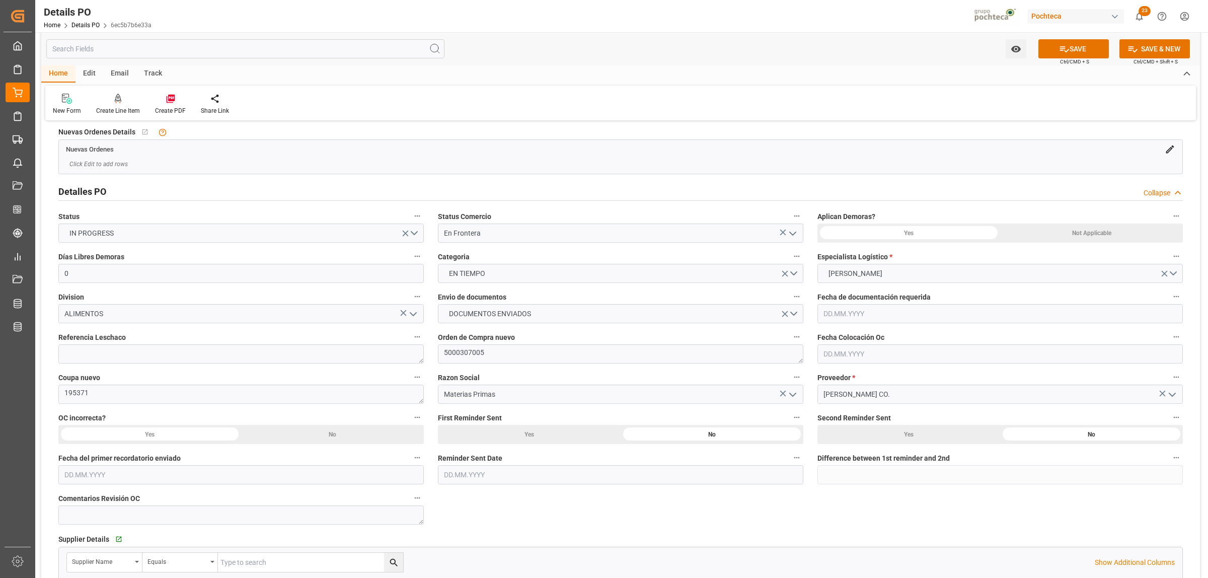
scroll to position [0, 0]
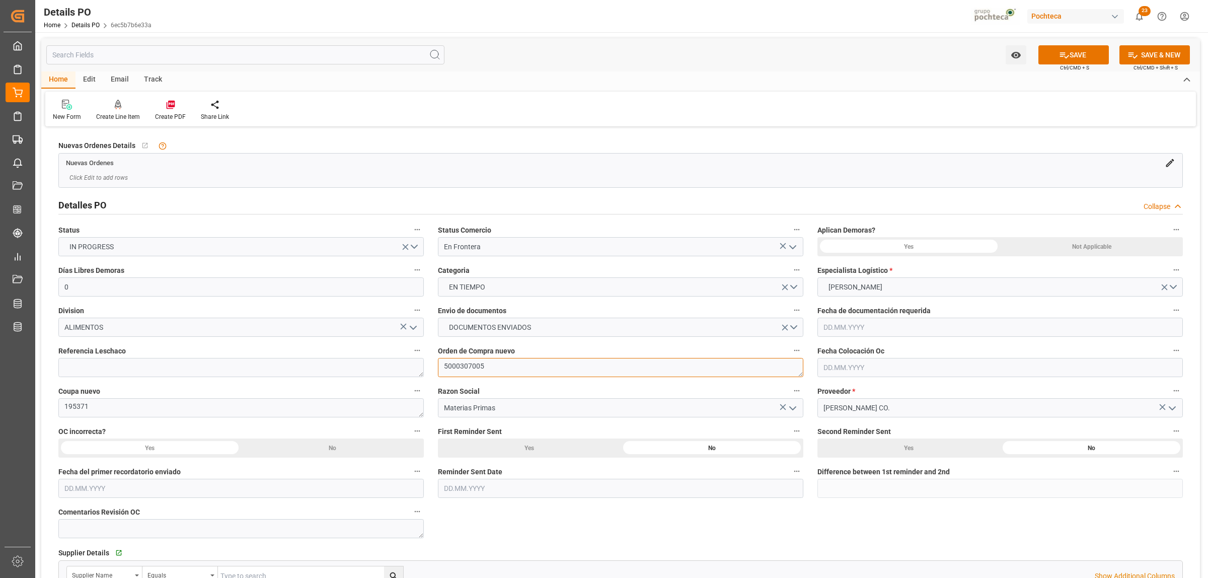
drag, startPoint x: 487, startPoint y: 373, endPoint x: 441, endPoint y: 369, distance: 46.5
click at [441, 369] on textarea "5000307005" at bounding box center [621, 367] width 366 height 19
click at [1073, 49] on button "SAVE" at bounding box center [1074, 54] width 70 height 19
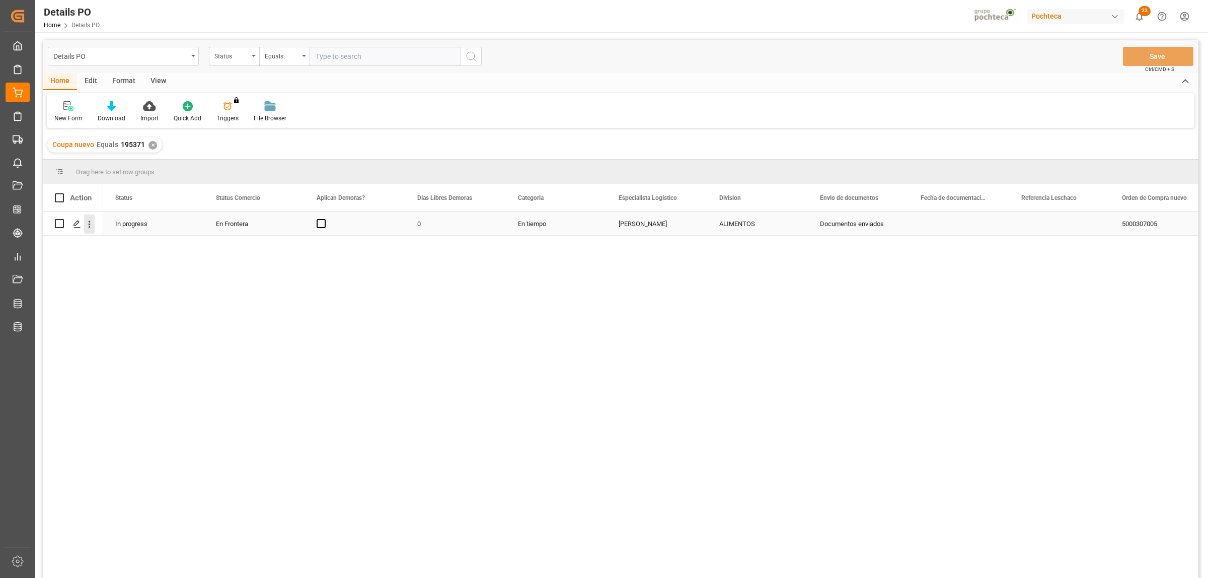
click at [86, 224] on icon "open menu" at bounding box center [89, 224] width 11 height 11
click at [143, 346] on span "Create and Link Child Object" at bounding box center [156, 348] width 92 height 11
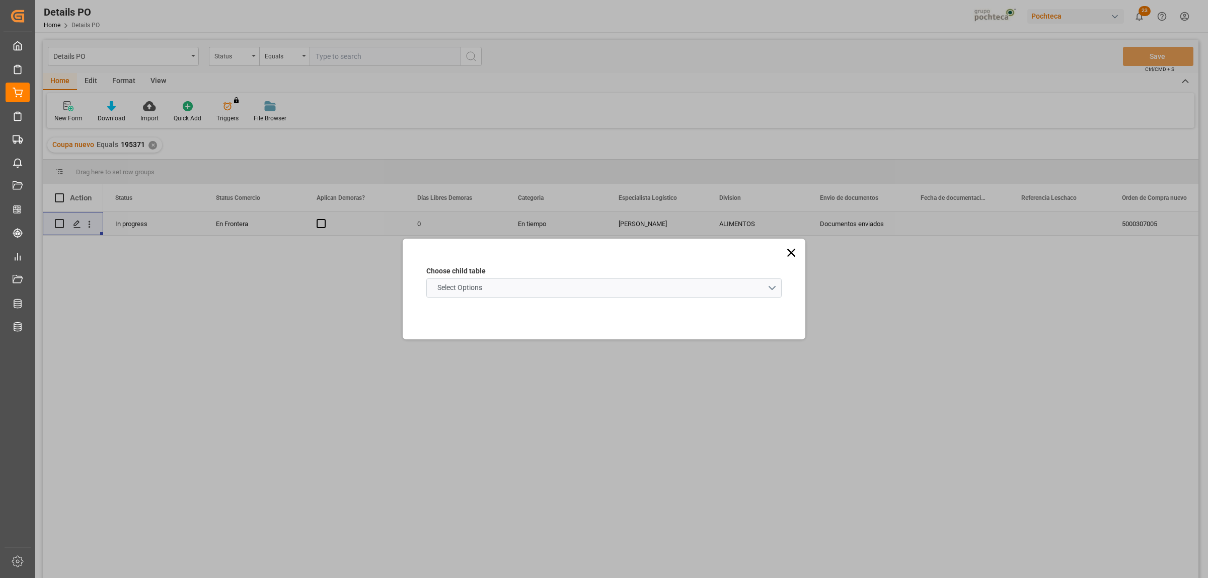
click at [772, 290] on schema "Select Options" at bounding box center [603, 287] width 355 height 19
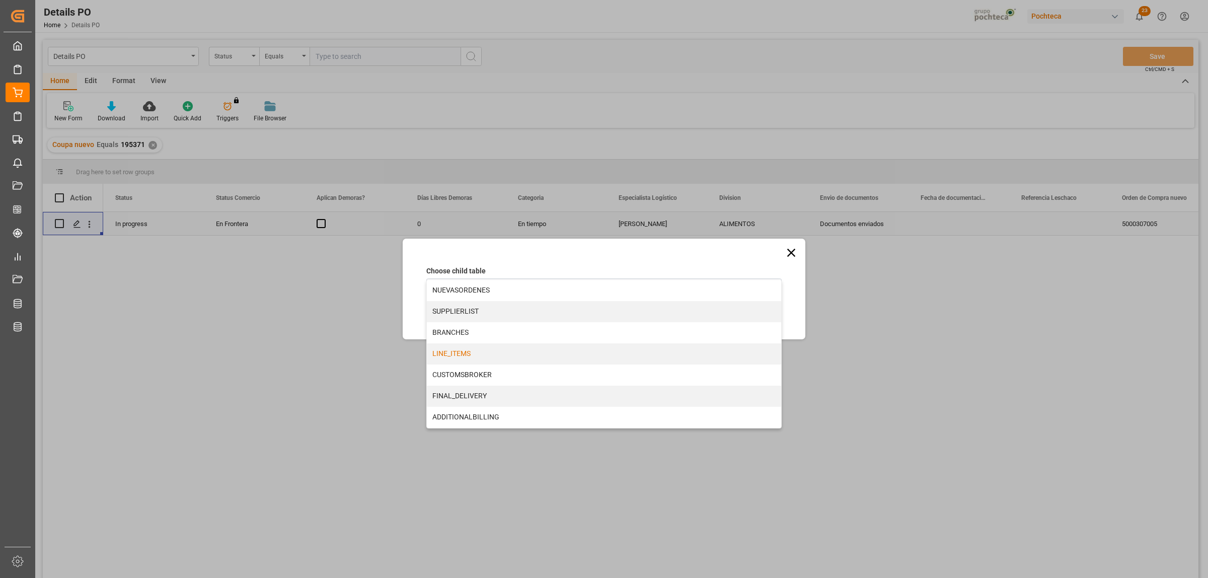
click at [451, 353] on div "LINE_ITEMS" at bounding box center [604, 353] width 354 height 21
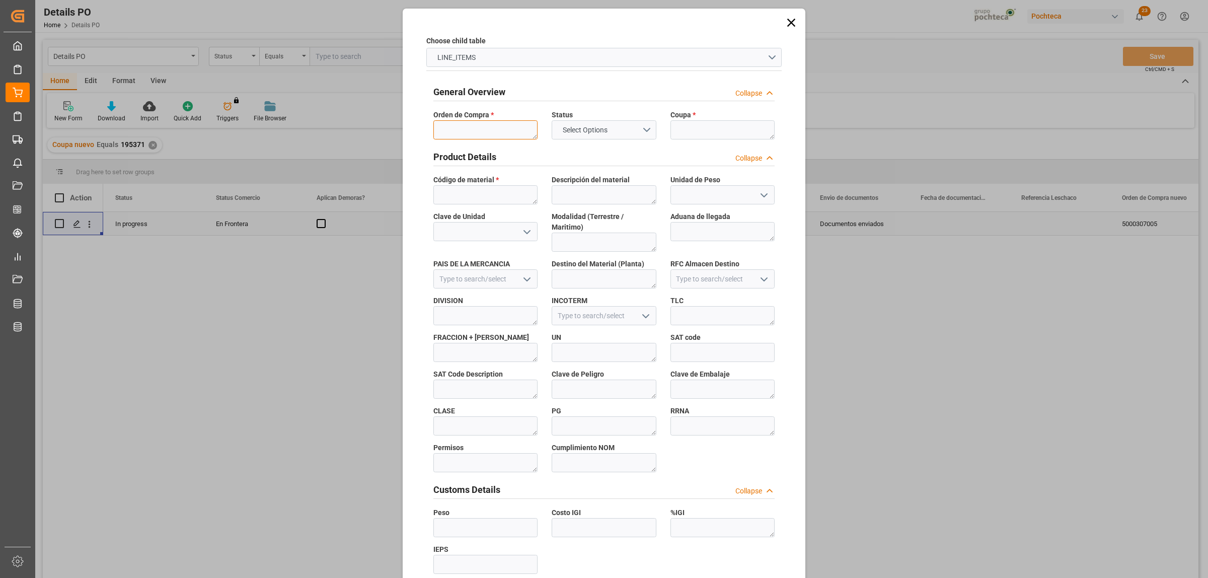
click at [474, 131] on textarea at bounding box center [485, 129] width 104 height 19
paste textarea "5000307005"
type textarea "5000307005"
click at [705, 133] on textarea at bounding box center [723, 129] width 104 height 19
paste textarea "195371"
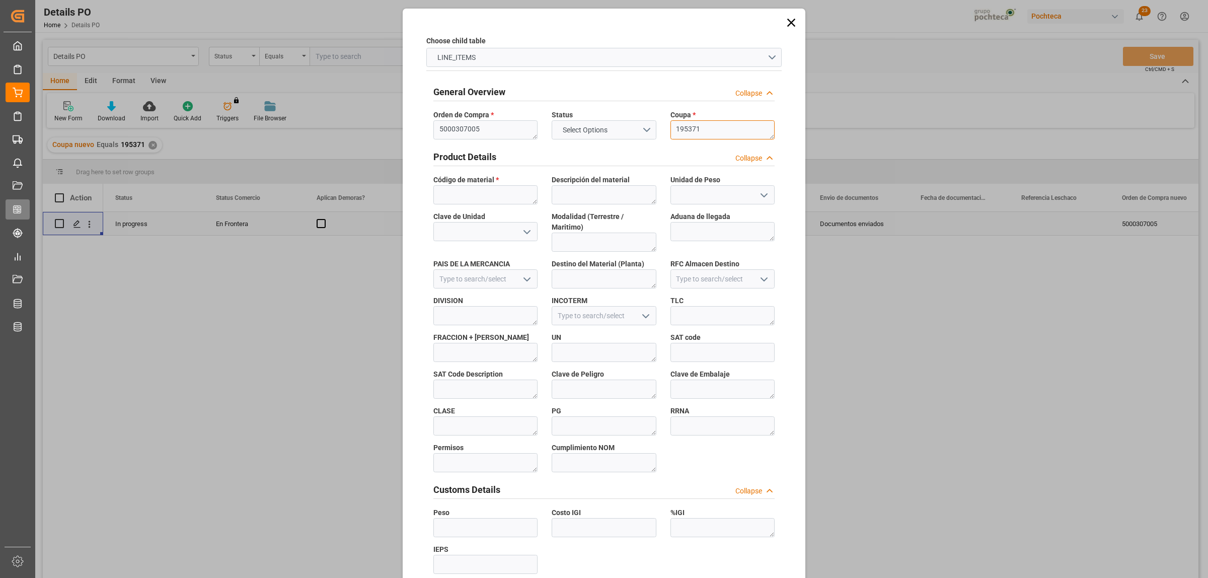
type textarea "195371"
click at [464, 199] on textarea at bounding box center [485, 194] width 104 height 19
paste textarea "59905"
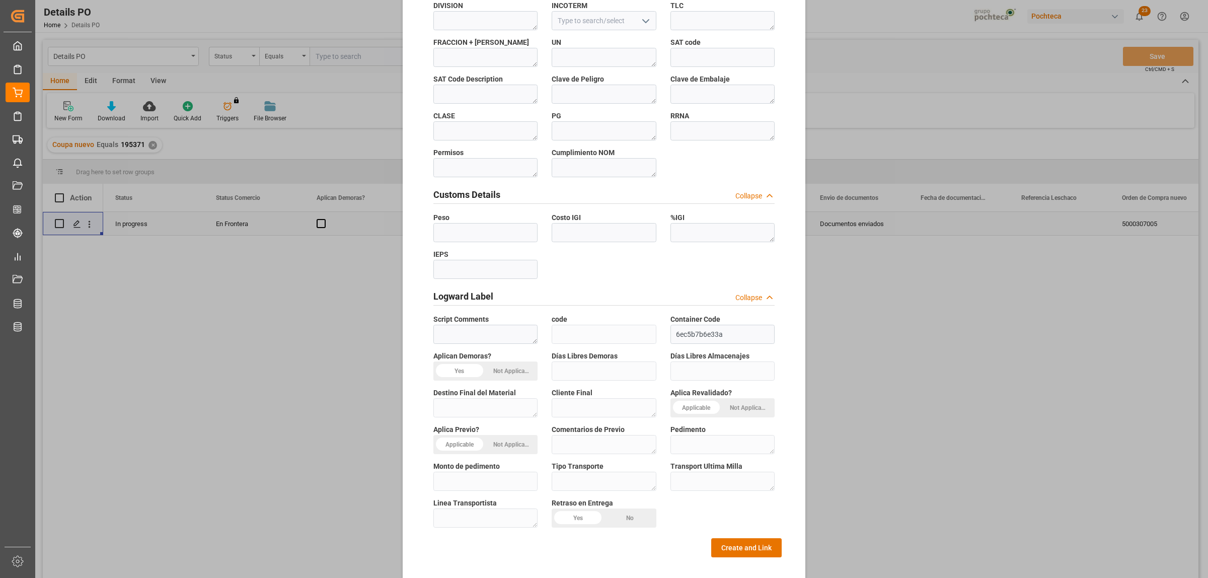
scroll to position [296, 0]
type textarea "59905"
click at [749, 538] on button "Create and Link" at bounding box center [746, 547] width 70 height 19
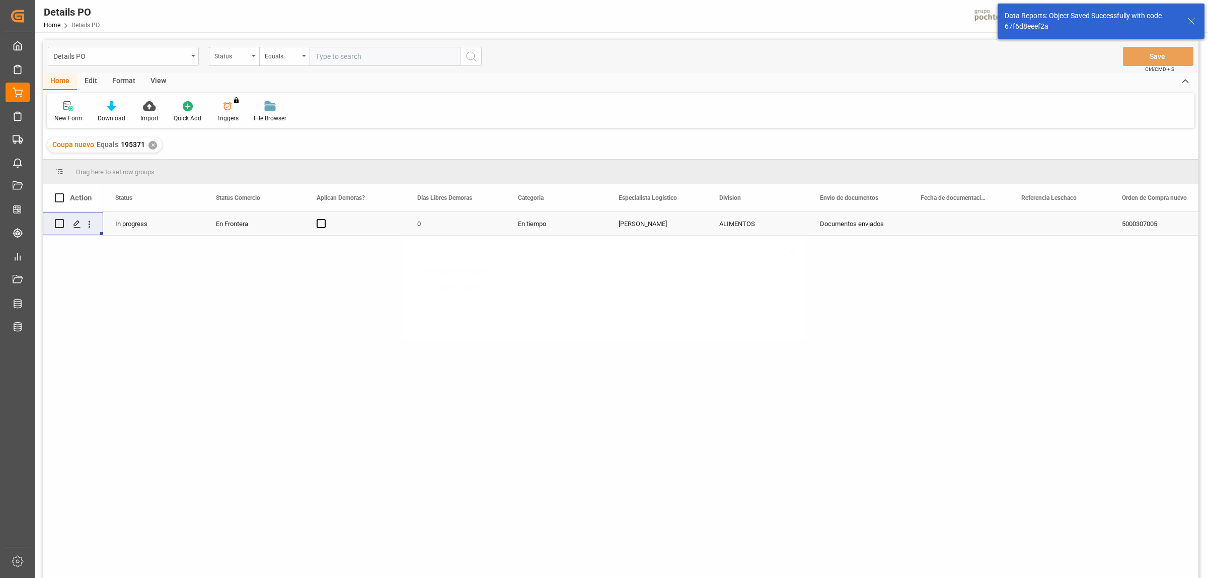
scroll to position [0, 0]
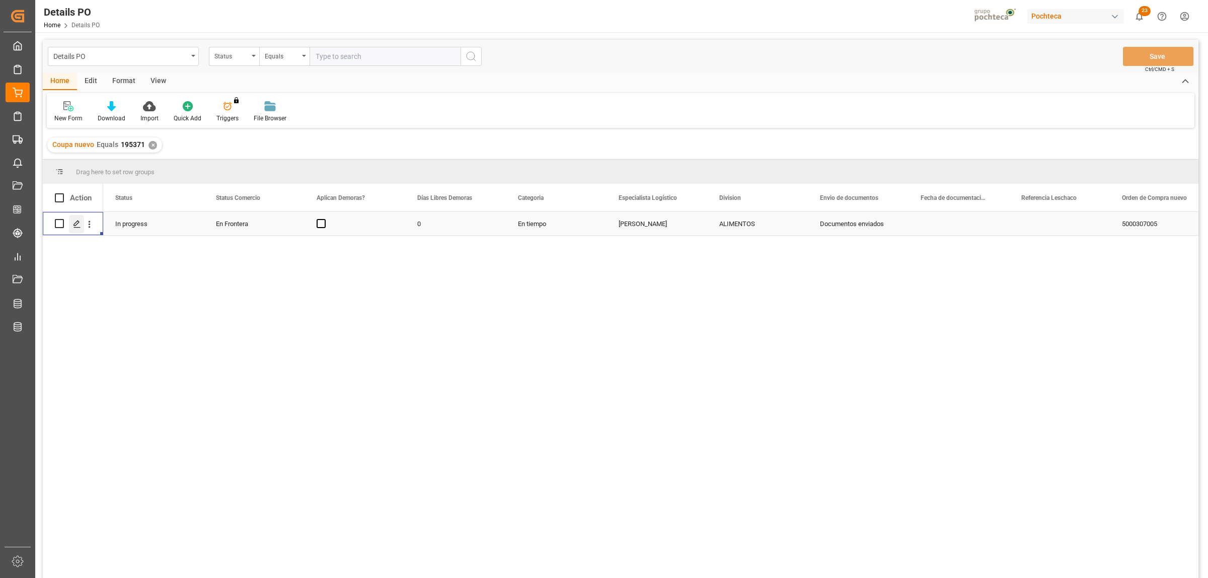
click at [77, 222] on polygon "Press SPACE to select this row." at bounding box center [76, 223] width 5 height 5
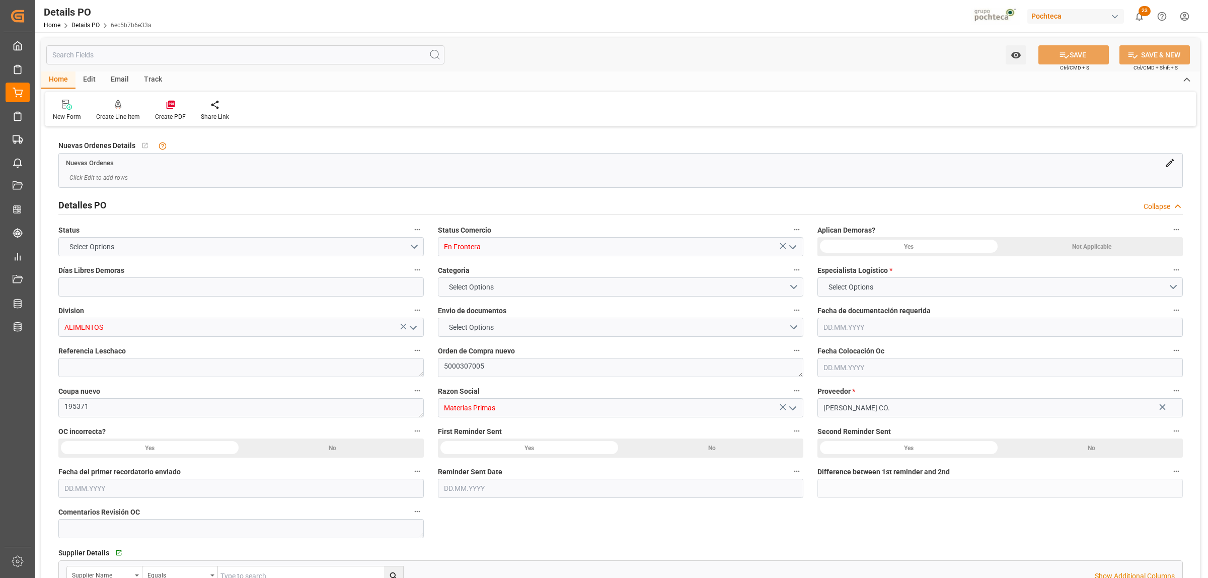
type input "0"
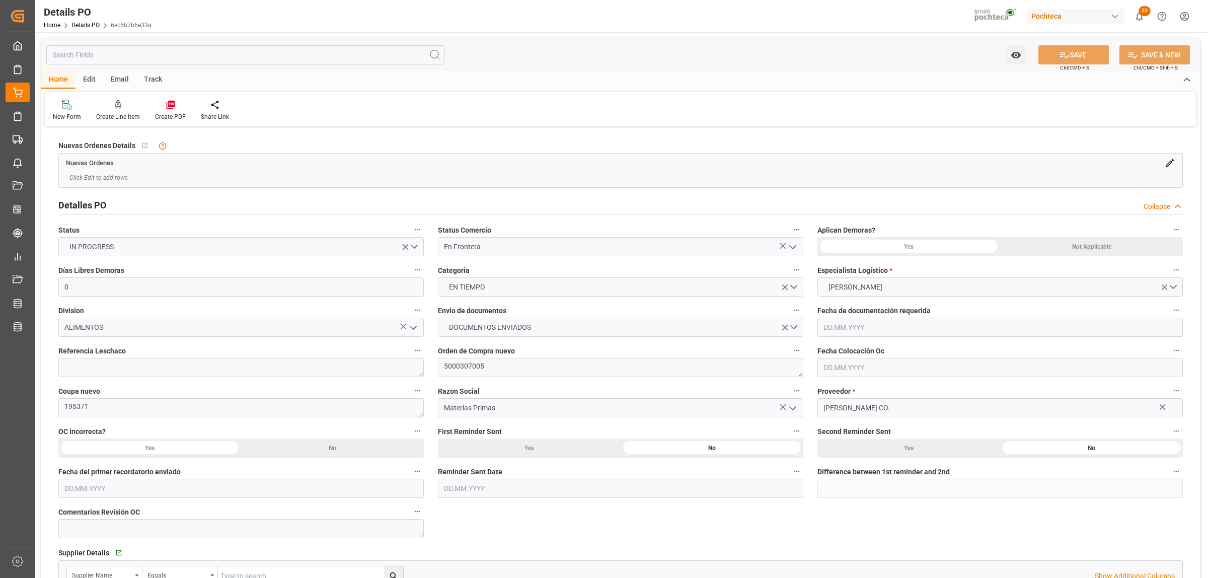
type input "[DATE]"
click at [1080, 249] on div "Not Applicable" at bounding box center [1091, 246] width 183 height 19
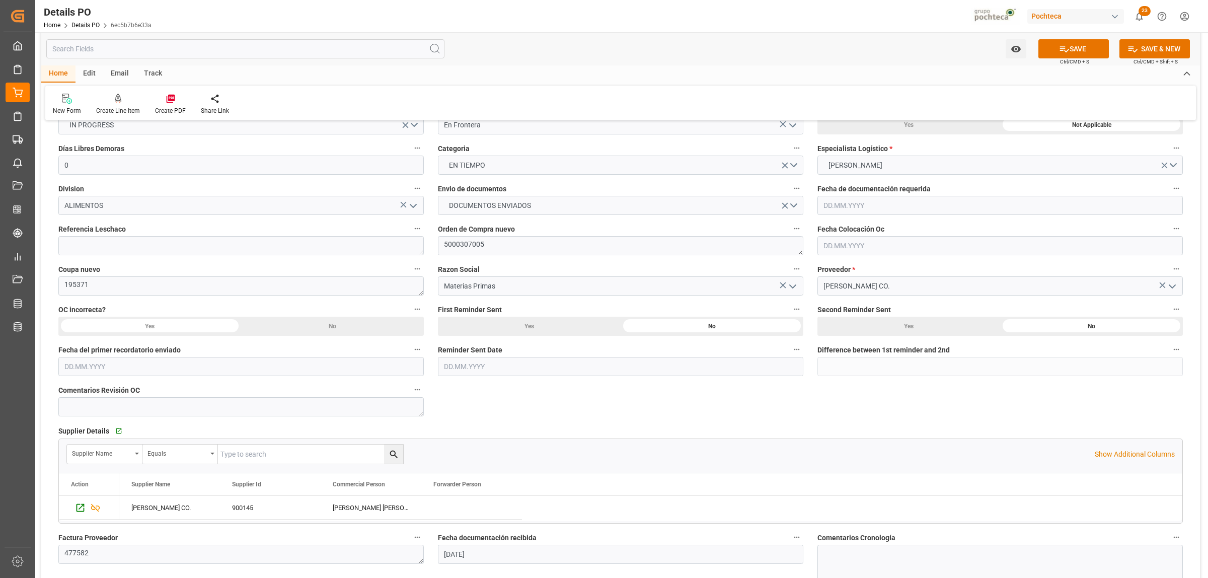
scroll to position [126, 0]
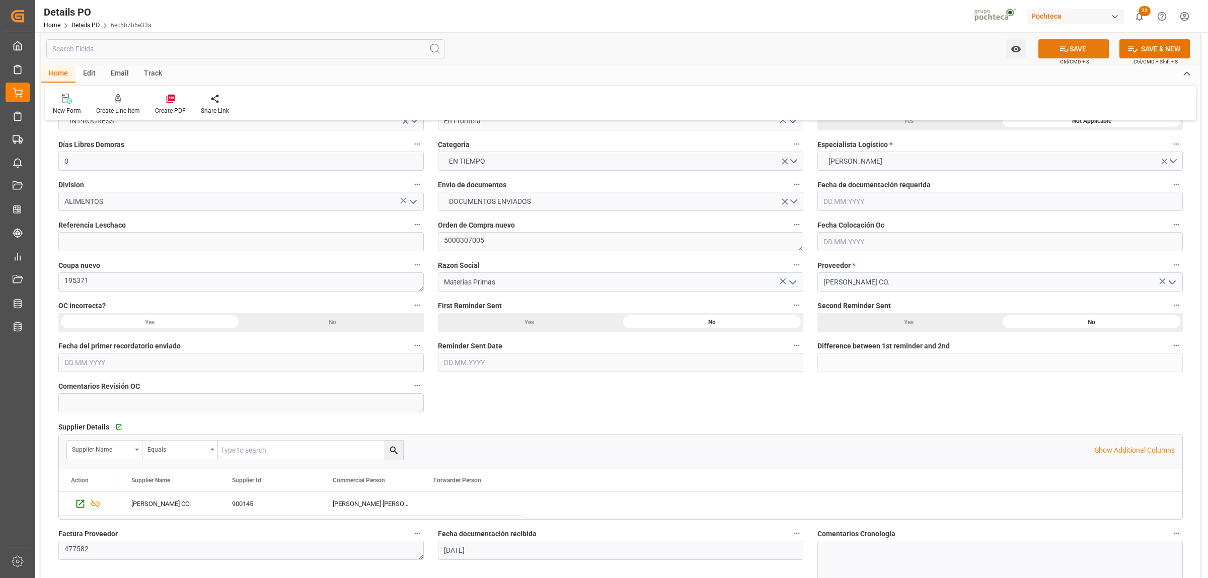
click at [1060, 49] on icon at bounding box center [1064, 49] width 11 height 11
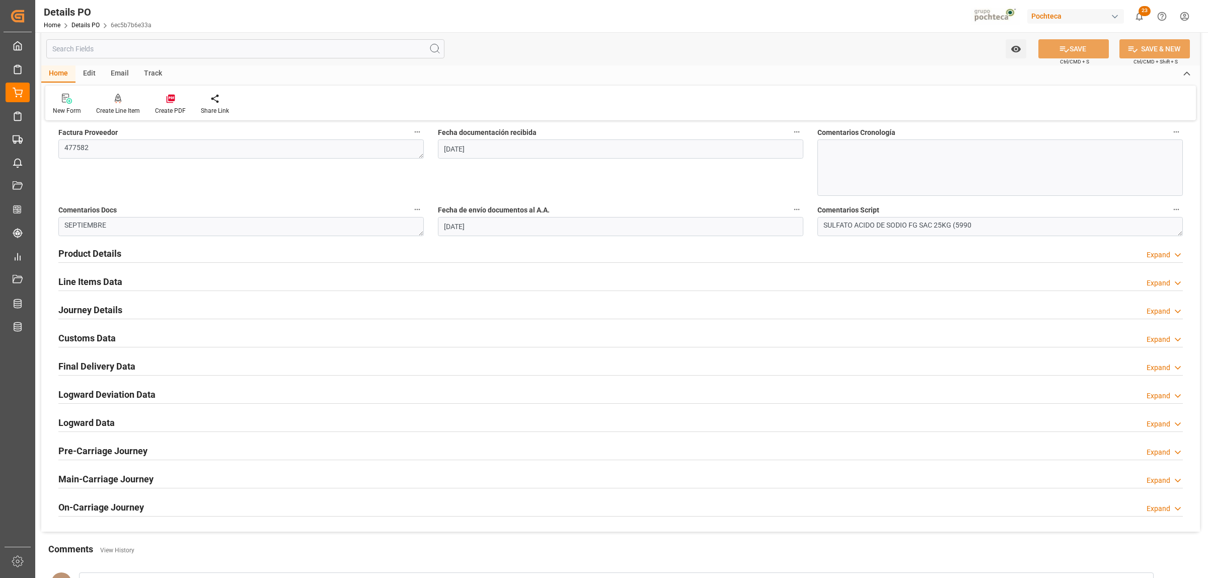
scroll to position [566, 0]
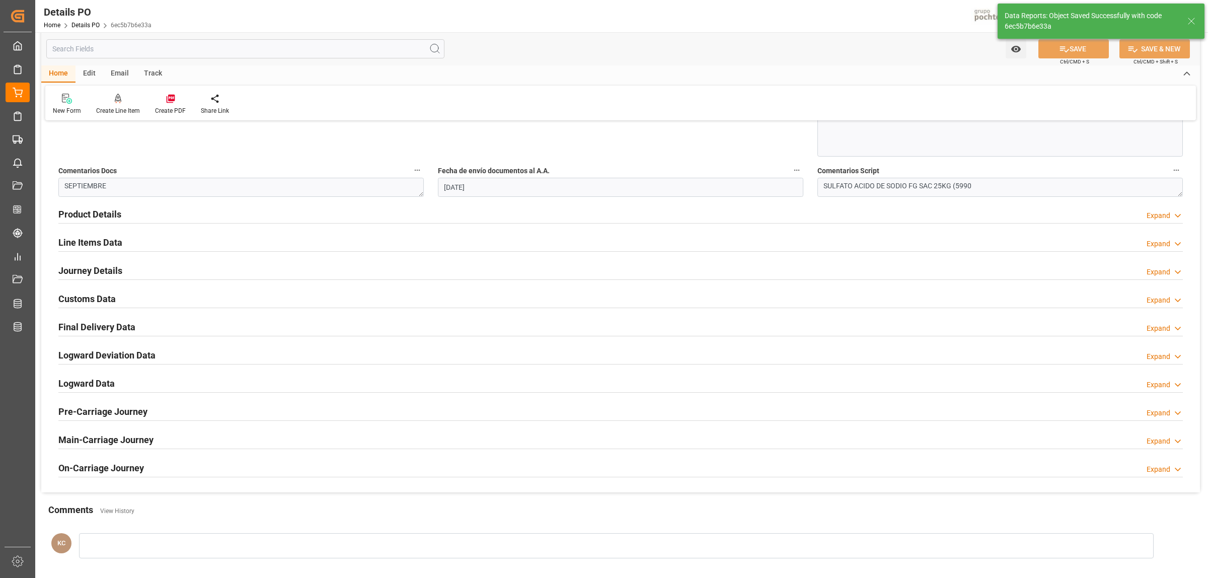
click at [89, 243] on h2 "Line Items Data" at bounding box center [90, 243] width 64 height 14
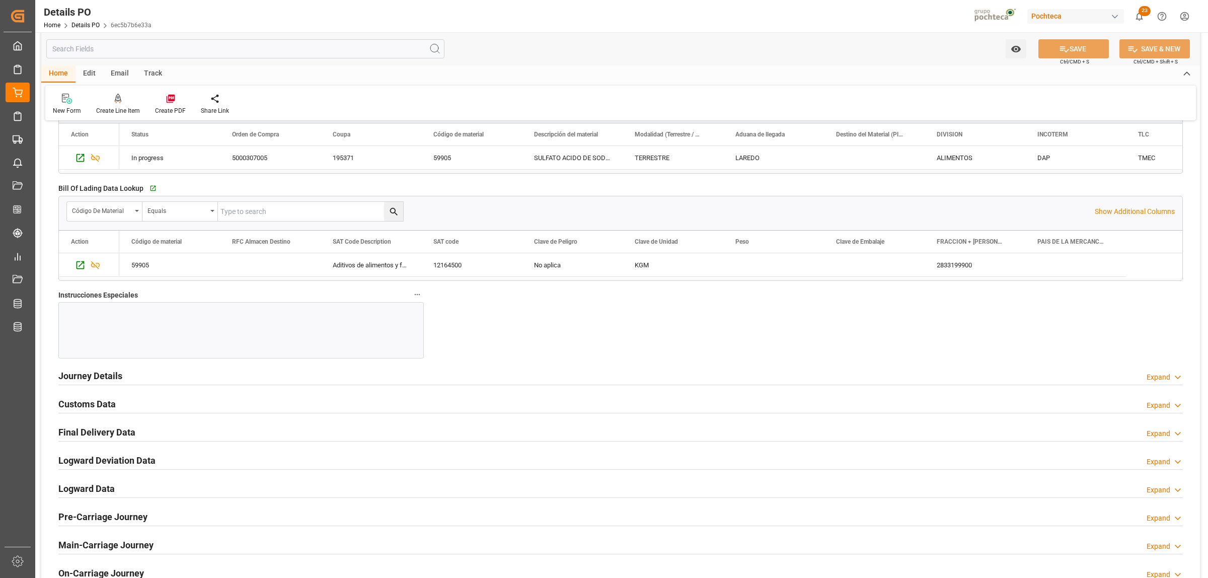
scroll to position [881, 0]
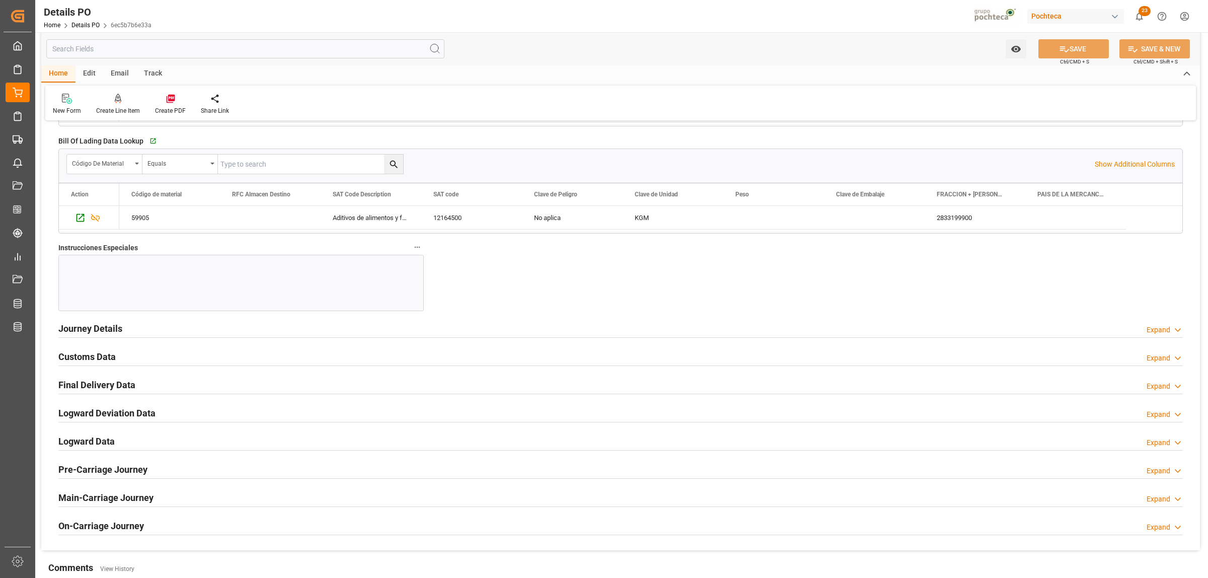
click at [112, 326] on h2 "Journey Details" at bounding box center [90, 329] width 64 height 14
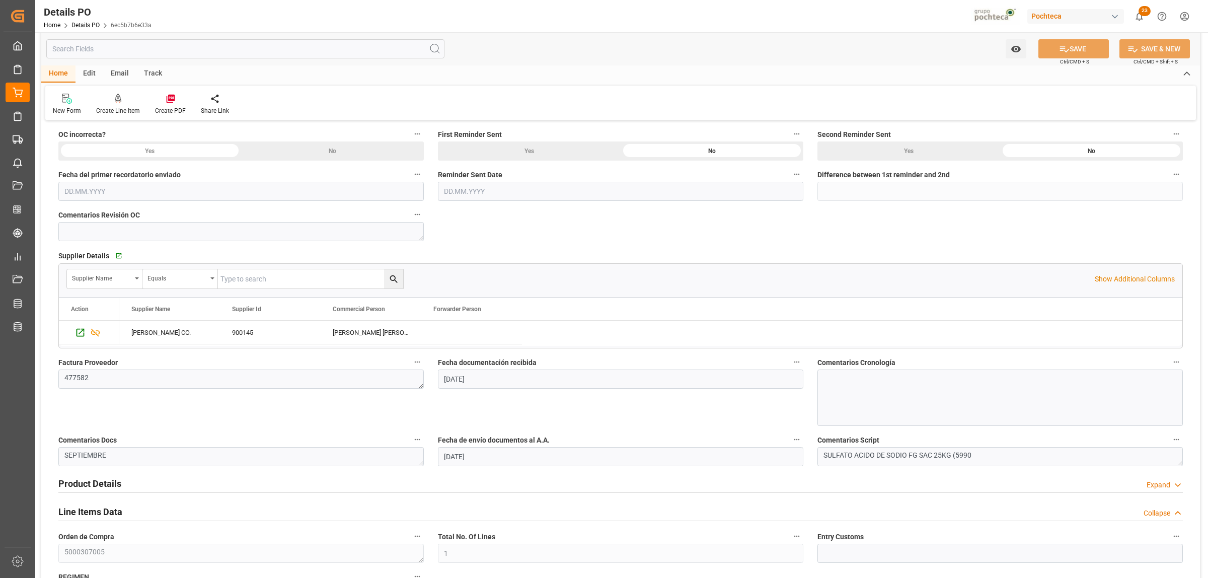
scroll to position [315, 0]
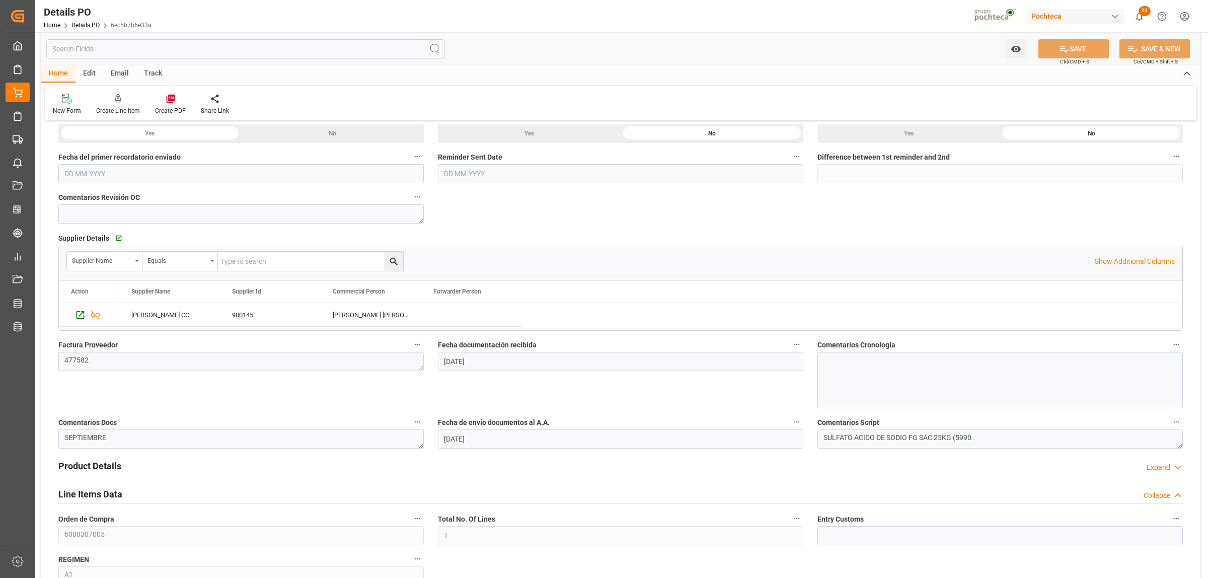
click at [107, 464] on h2 "Product Details" at bounding box center [89, 466] width 63 height 14
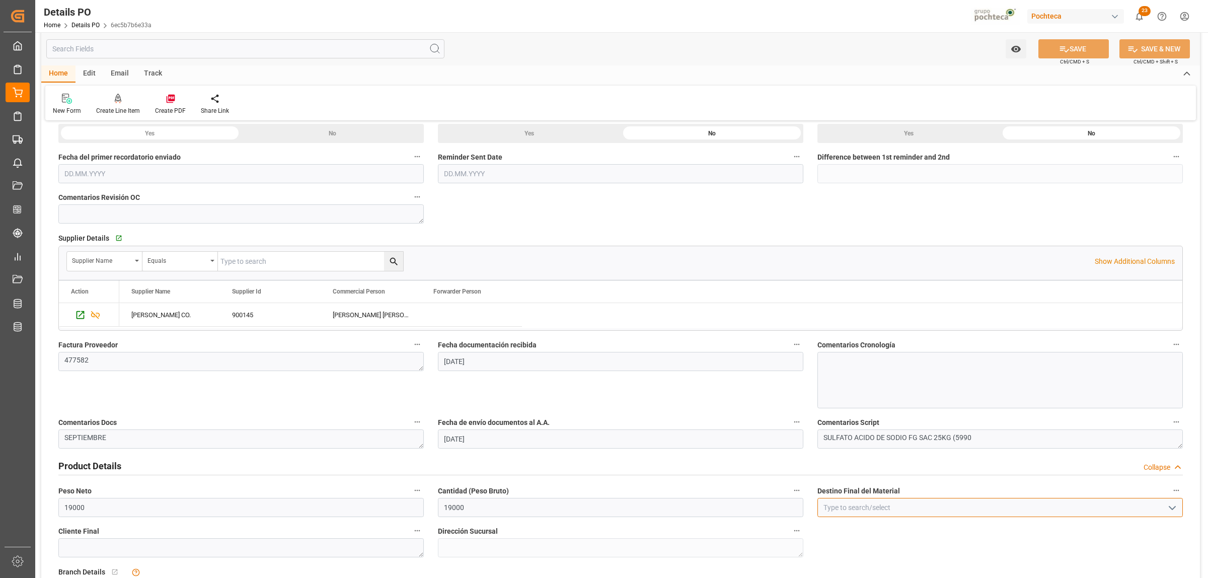
click at [996, 506] on input at bounding box center [1001, 507] width 366 height 19
type input "[GEOGRAPHIC_DATA]"
click at [1077, 52] on button "SAVE" at bounding box center [1074, 48] width 70 height 19
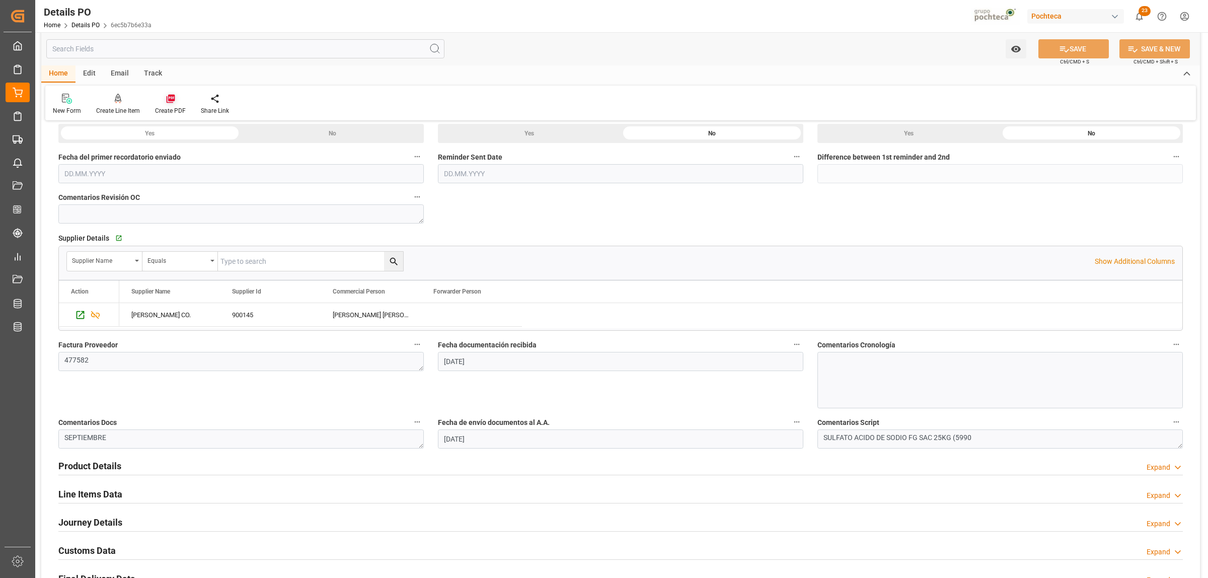
click at [171, 104] on div "Create PDF" at bounding box center [171, 104] width 46 height 22
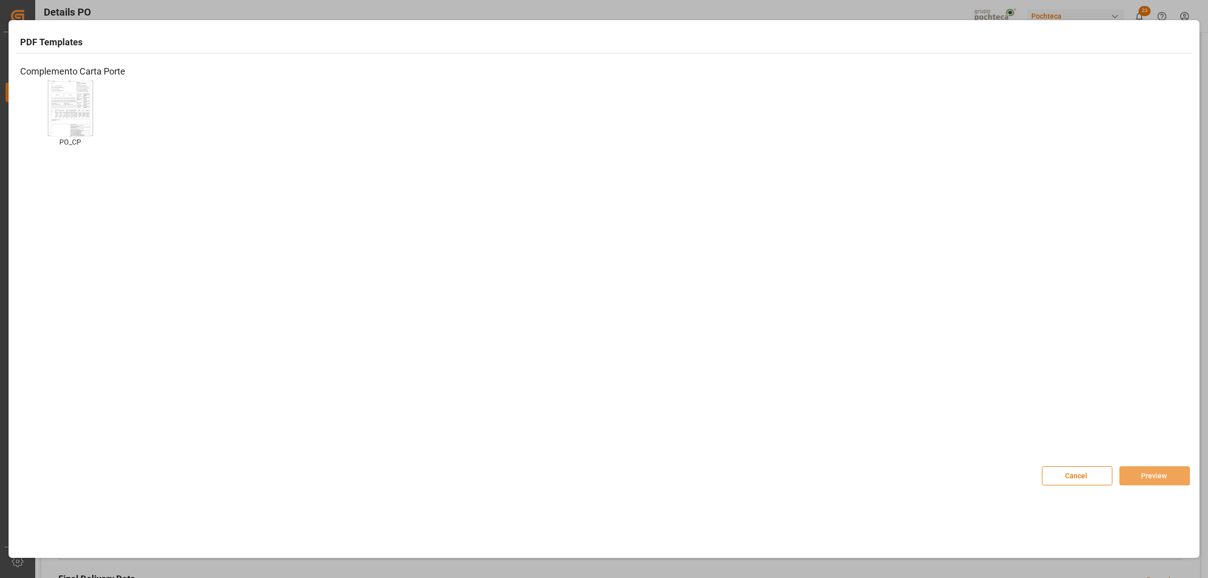
click at [73, 119] on img at bounding box center [70, 108] width 40 height 57
click at [1169, 473] on button "Preview" at bounding box center [1155, 475] width 70 height 19
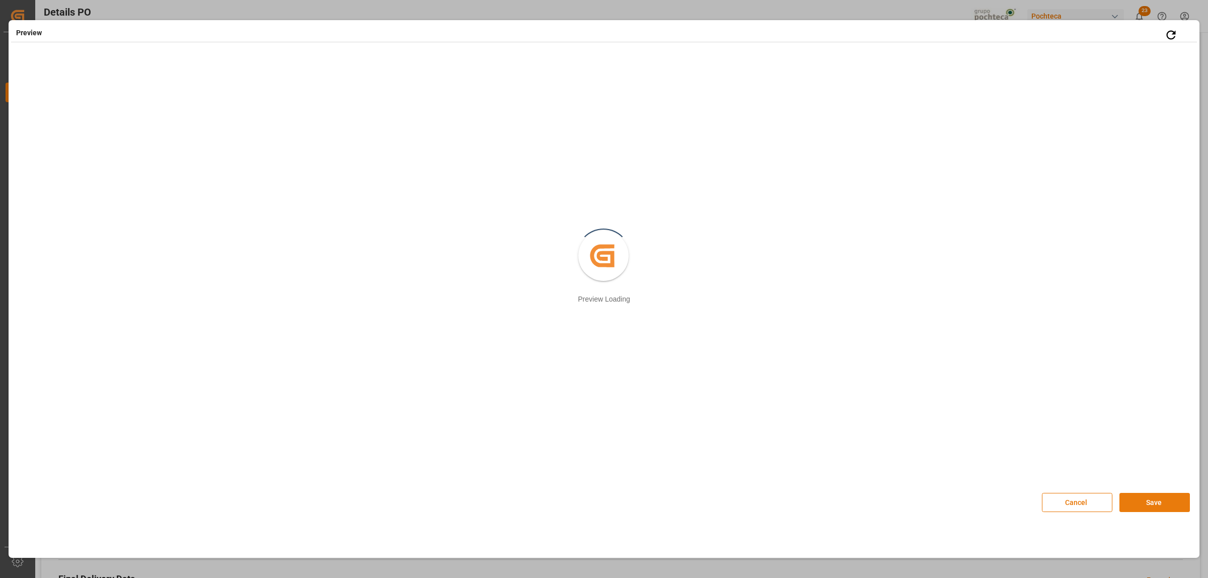
click at [1147, 498] on button "Save" at bounding box center [1155, 502] width 70 height 19
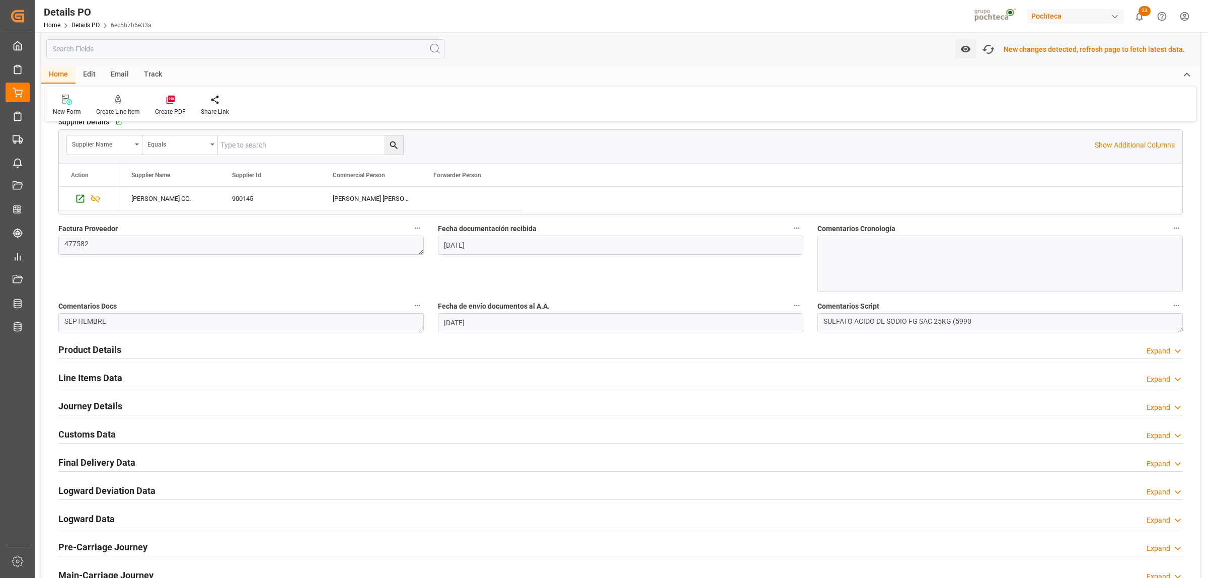
scroll to position [567, 0]
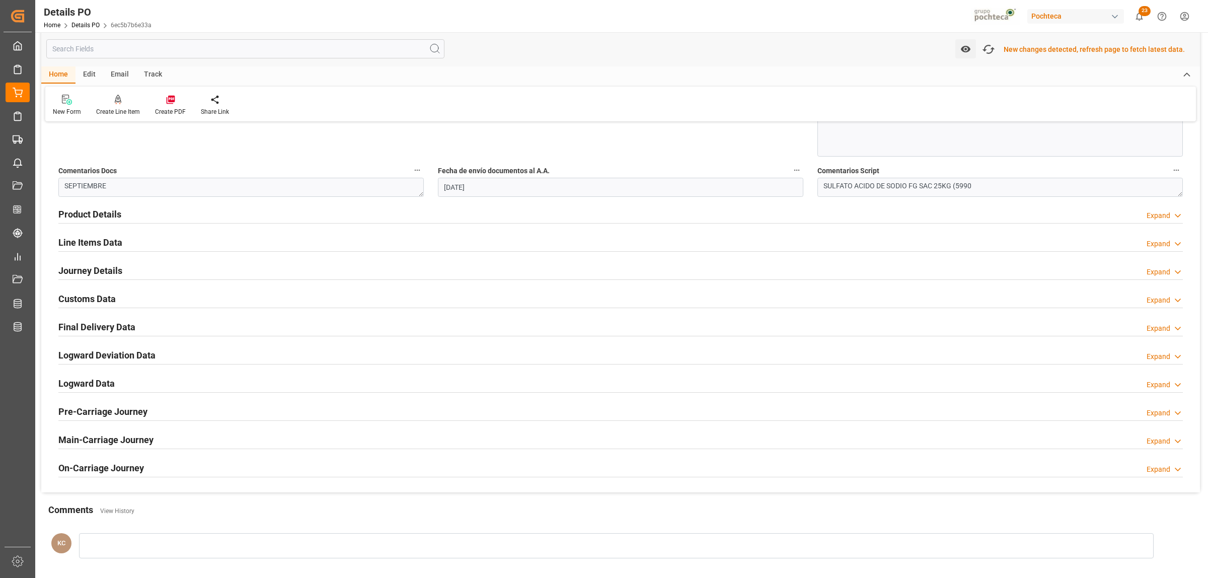
click at [110, 301] on h2 "Customs Data" at bounding box center [86, 299] width 57 height 14
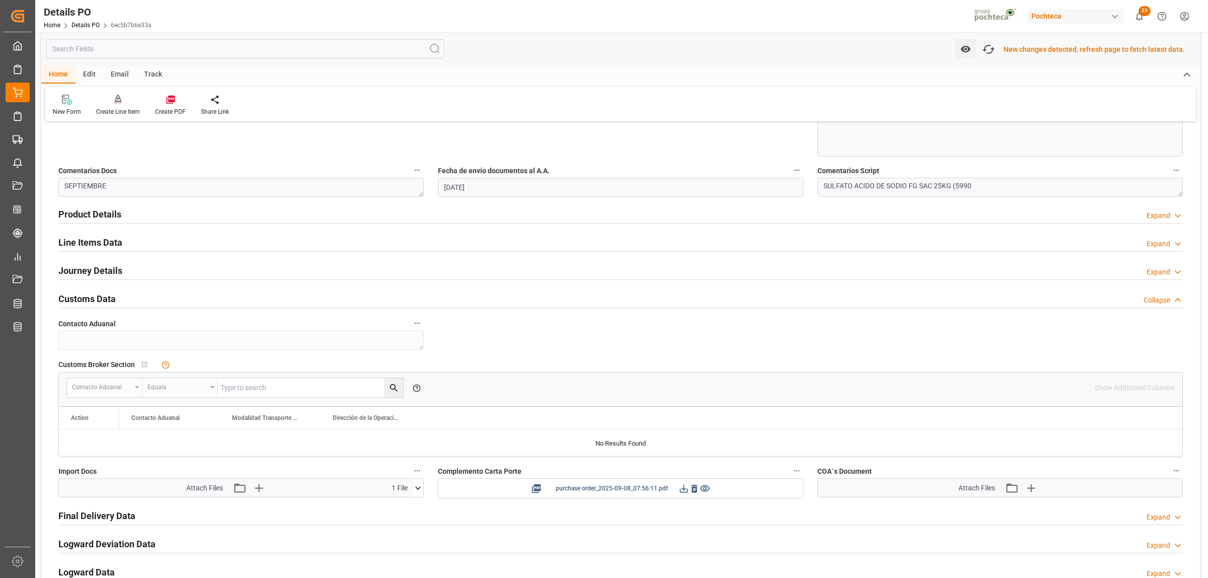
click at [686, 487] on icon at bounding box center [684, 488] width 11 height 11
click at [1034, 492] on icon "button" at bounding box center [1031, 487] width 16 height 16
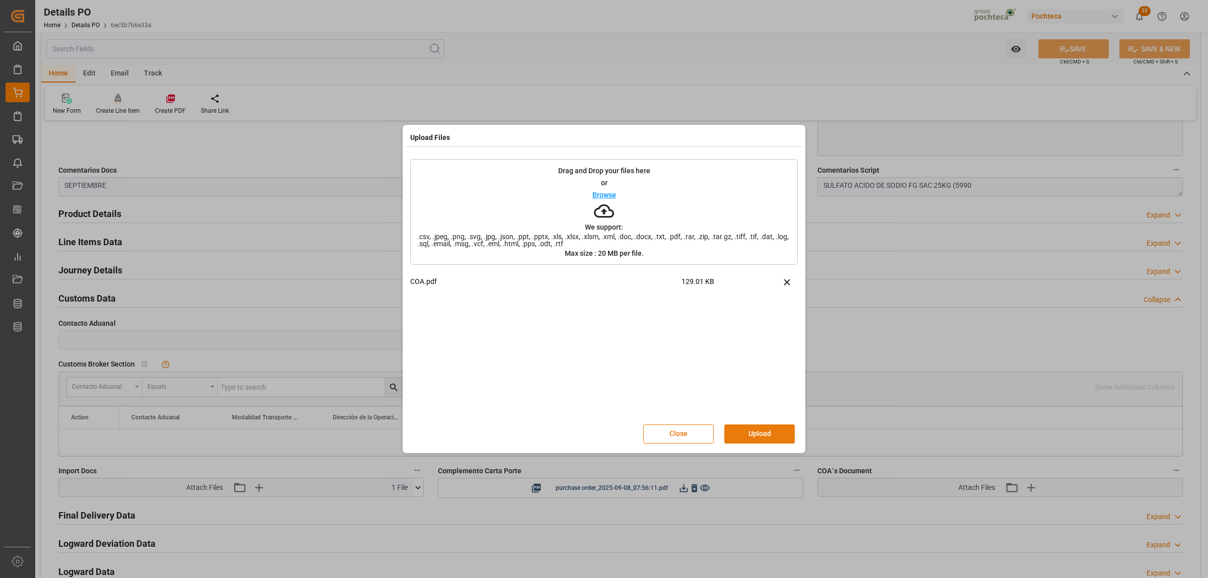
click at [781, 435] on button "Upload" at bounding box center [759, 433] width 70 height 19
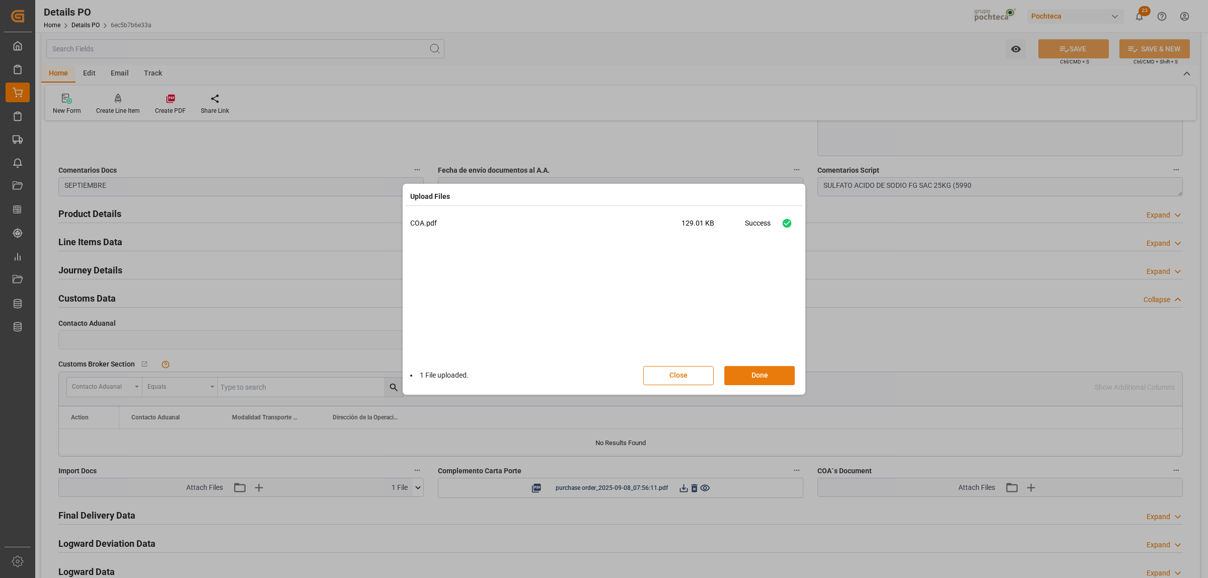
click at [764, 378] on button "Done" at bounding box center [759, 375] width 70 height 19
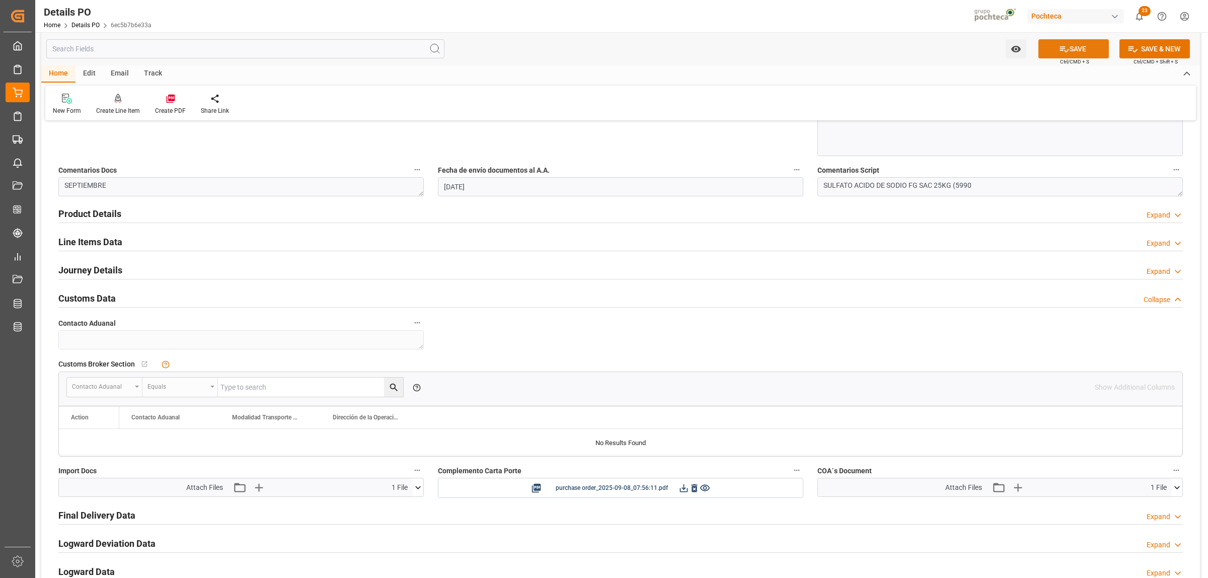
click at [1085, 49] on button "SAVE" at bounding box center [1074, 48] width 70 height 19
